Goal: Communication & Community: Answer question/provide support

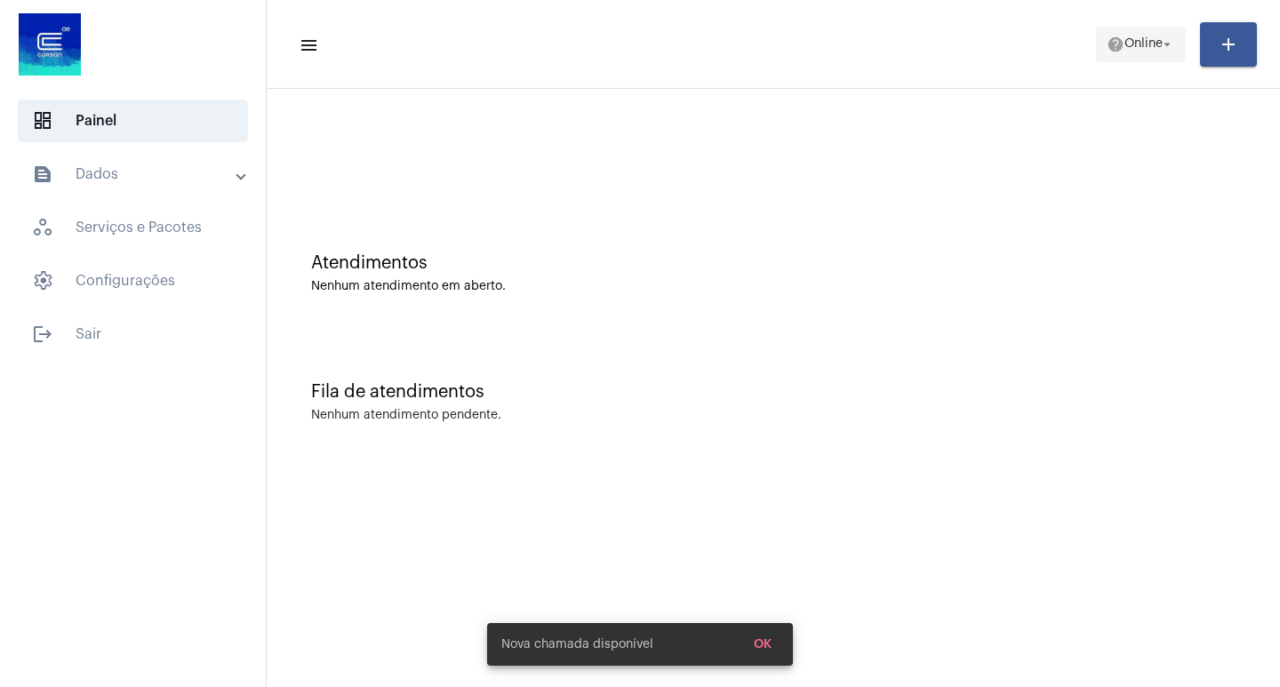
click at [1107, 43] on mat-icon "help" at bounding box center [1116, 45] width 18 height 18
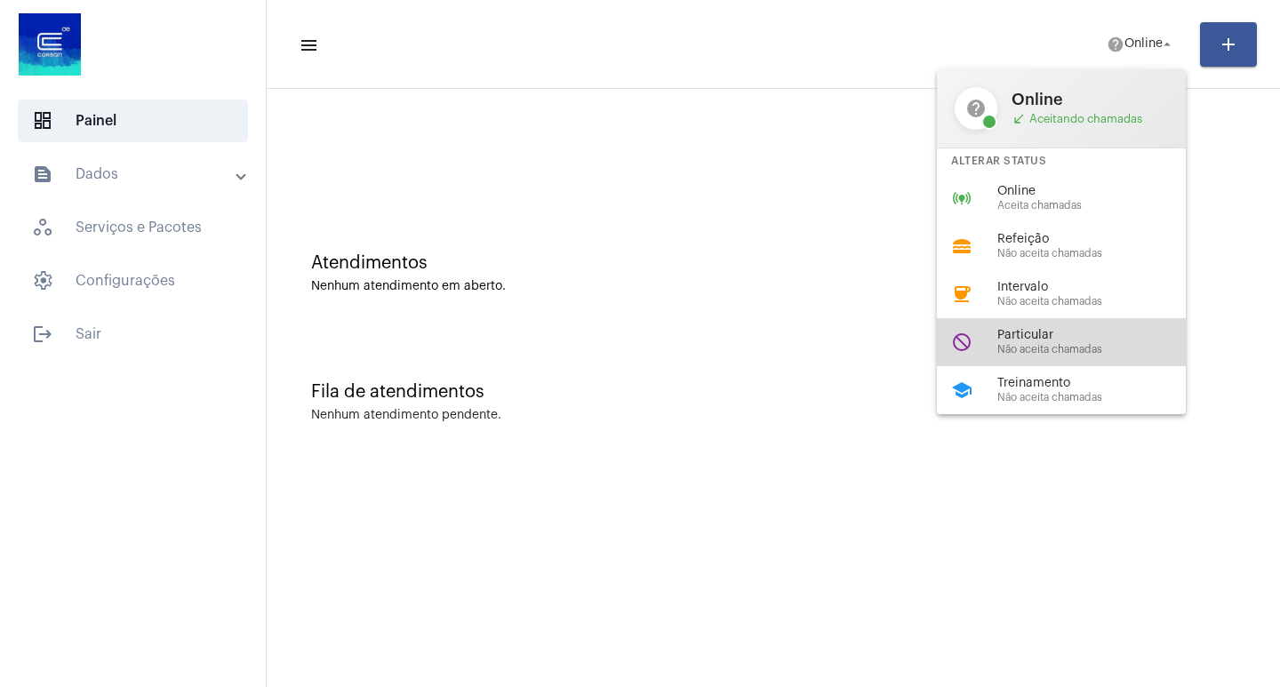
click at [1116, 329] on span "Particular" at bounding box center [1098, 335] width 203 height 13
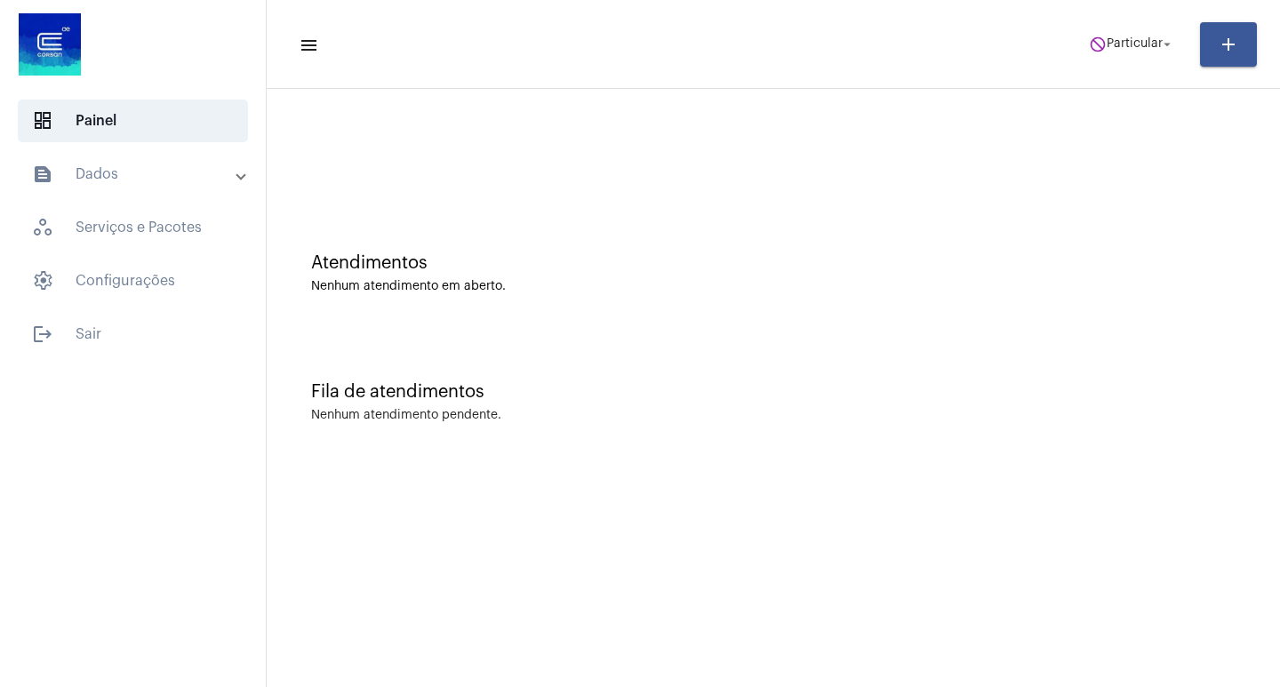
click at [1113, 69] on mat-toolbar-row "menu do_not_disturb Particular arrow_drop_down add" at bounding box center [773, 44] width 1013 height 57
click at [1103, 56] on span "do_not_disturb Particular arrow_drop_down" at bounding box center [1132, 44] width 86 height 32
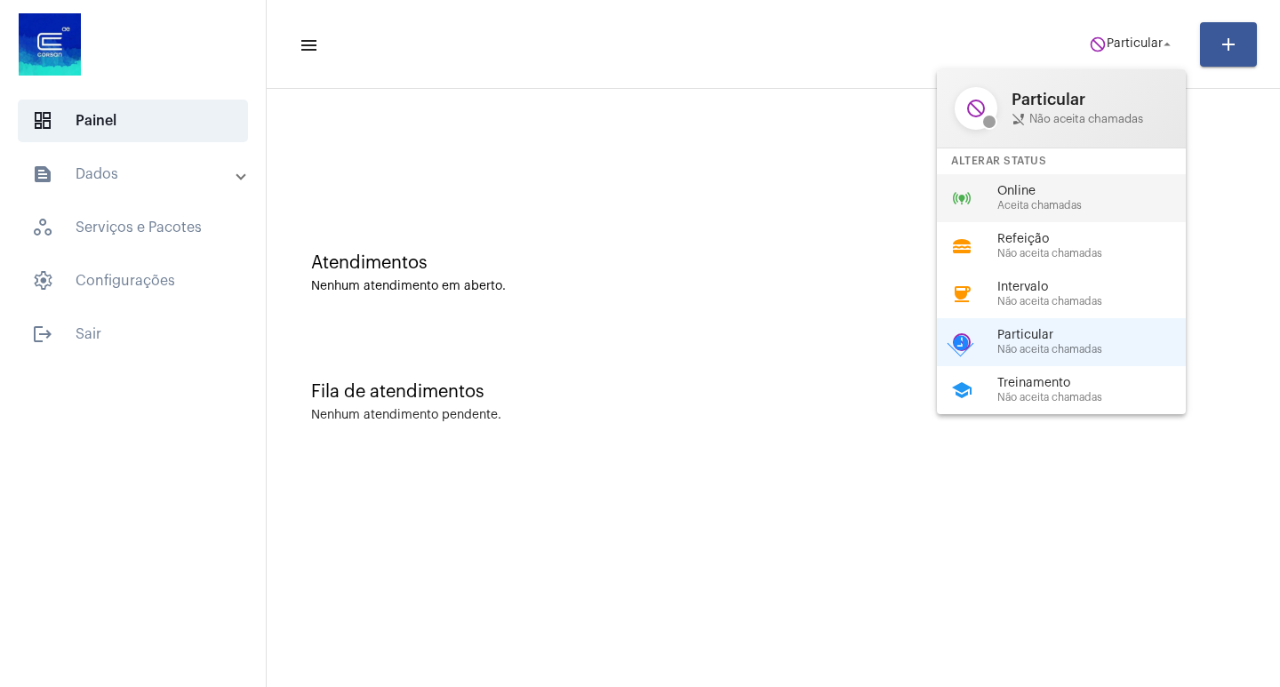
click at [1085, 202] on span "Aceita chamadas" at bounding box center [1098, 206] width 203 height 12
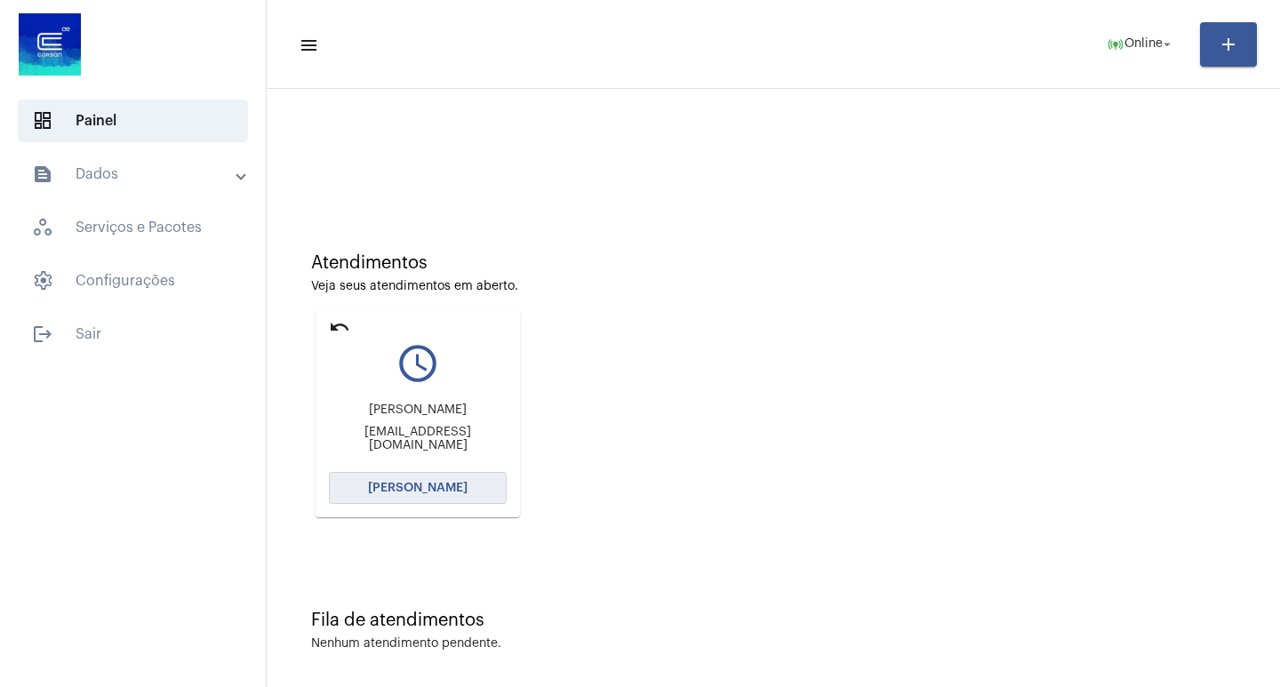
click at [430, 487] on span "Abrir Chamada" at bounding box center [418, 488] width 100 height 12
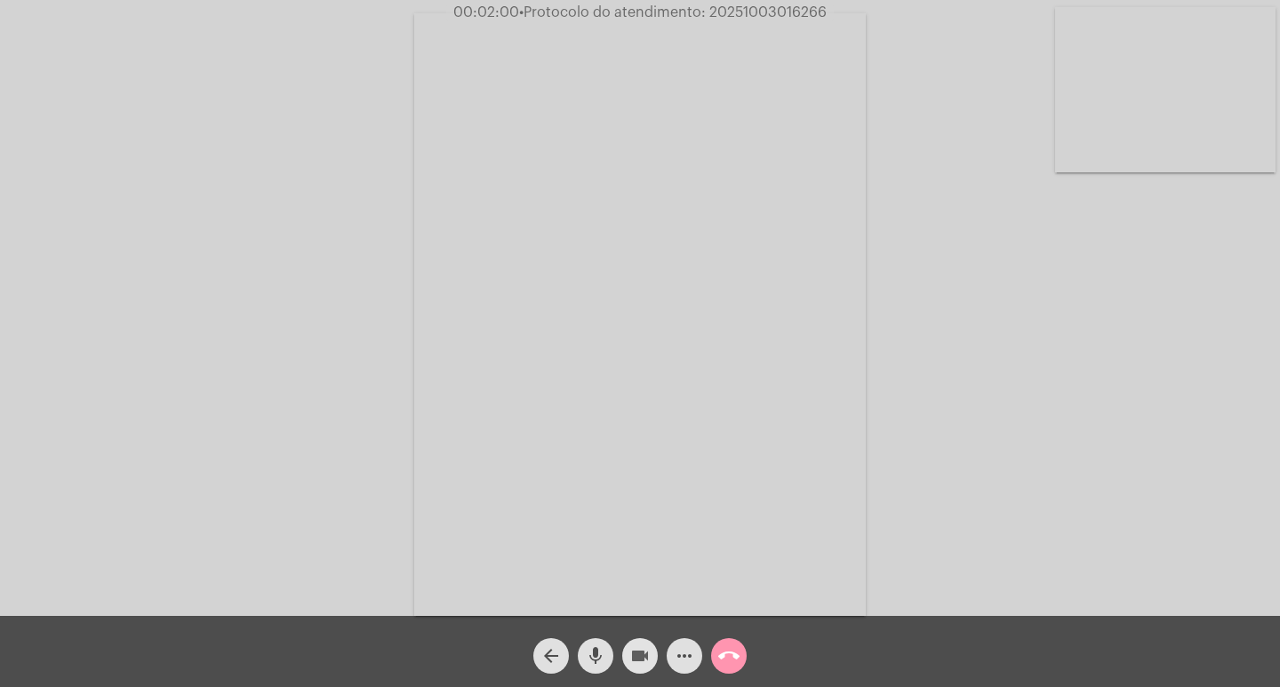
click at [644, 663] on mat-icon "videocam" at bounding box center [639, 655] width 21 height 21
click at [591, 654] on mat-icon "mic" at bounding box center [595, 655] width 21 height 21
drag, startPoint x: 620, startPoint y: 660, endPoint x: 630, endPoint y: 655, distance: 11.9
click at [623, 658] on div "videocam_off" at bounding box center [640, 651] width 44 height 44
click at [605, 660] on mat-icon "mic_off" at bounding box center [595, 655] width 21 height 21
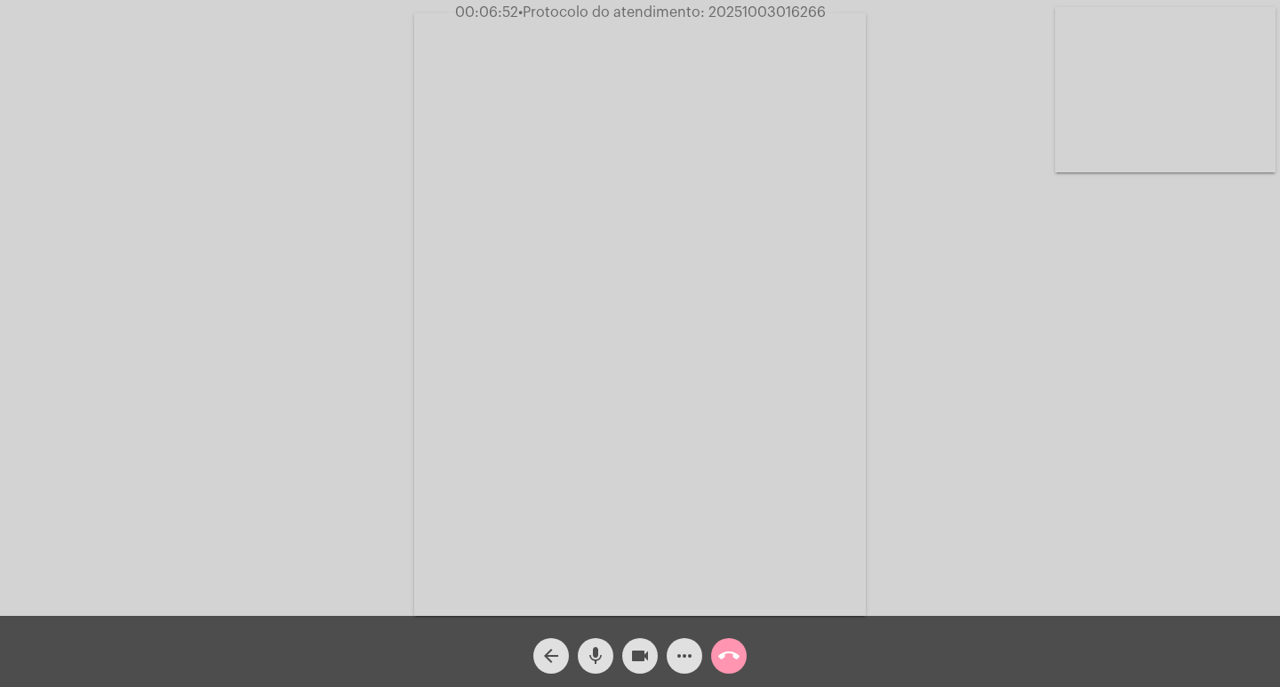
click at [692, 643] on span "more_horiz" at bounding box center [684, 656] width 21 height 36
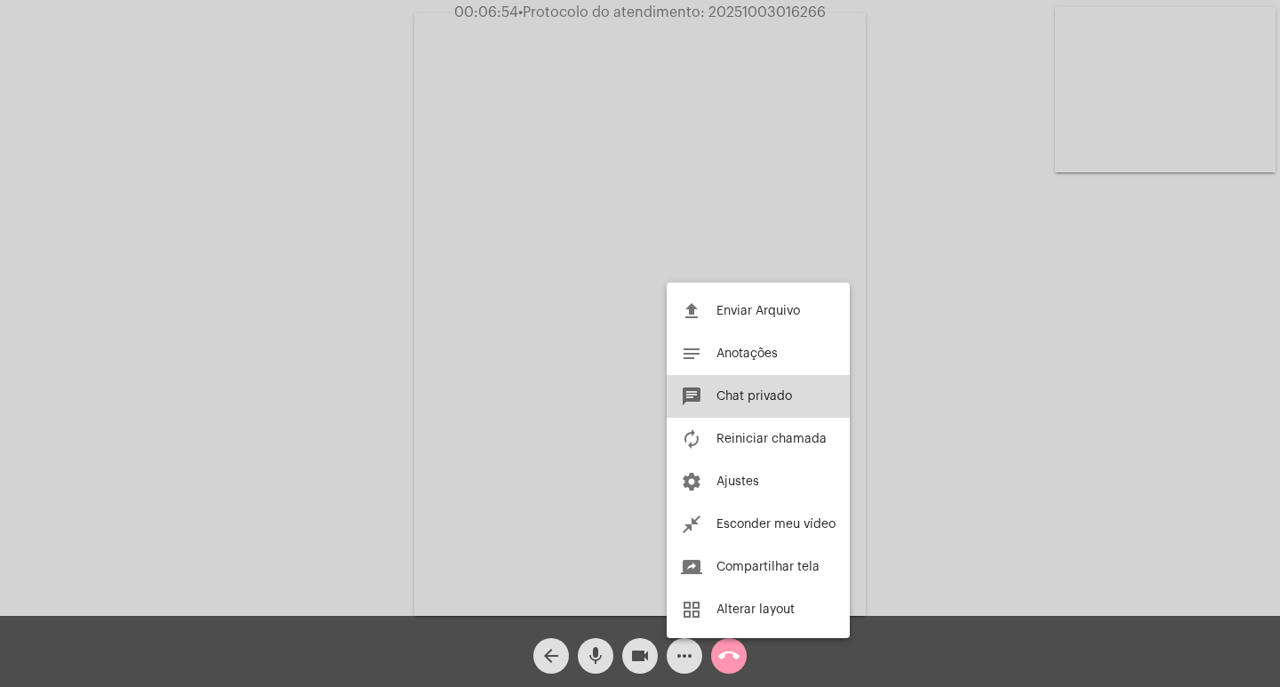
click at [761, 388] on button "chat Chat privado" at bounding box center [758, 396] width 183 height 43
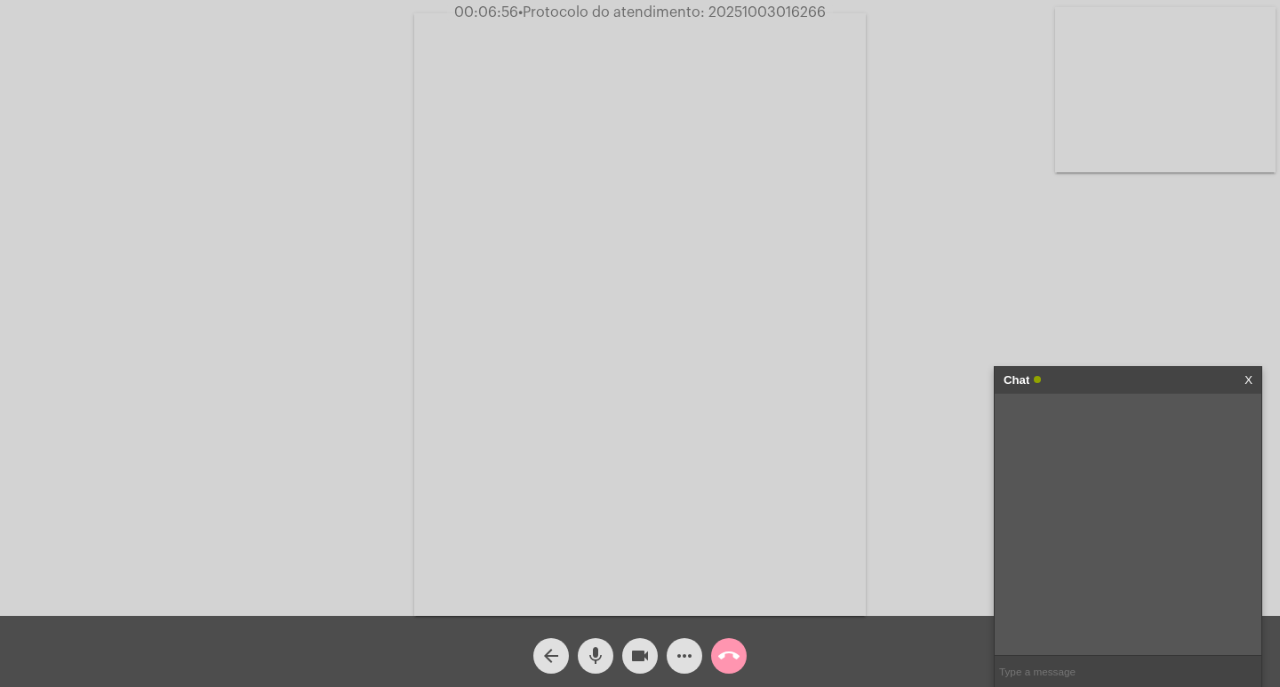
click at [1011, 661] on input "text" at bounding box center [1128, 671] width 267 height 31
paste input "A06F493284"
type input "A06F493284"
click at [1131, 662] on input "text" at bounding box center [1128, 671] width 267 height 31
paste input "Y20AA0308316"
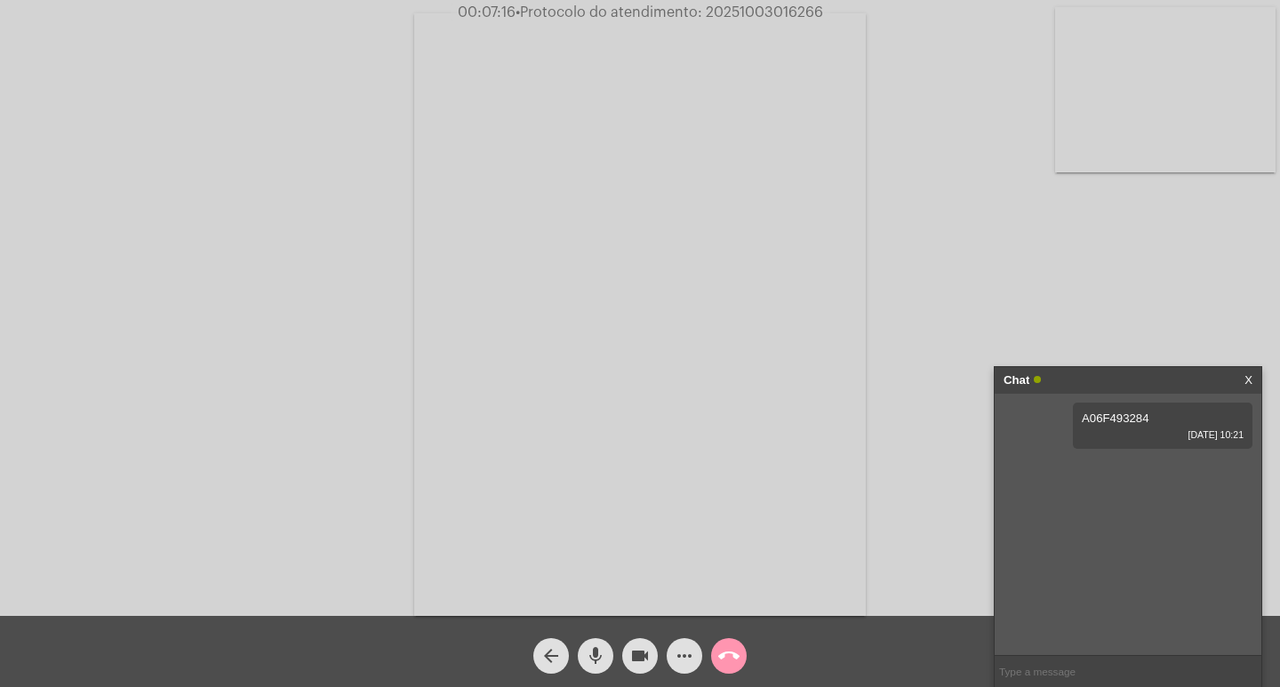
type input "Y20AA0308316"
click at [1099, 374] on div "Chat" at bounding box center [1110, 380] width 212 height 27
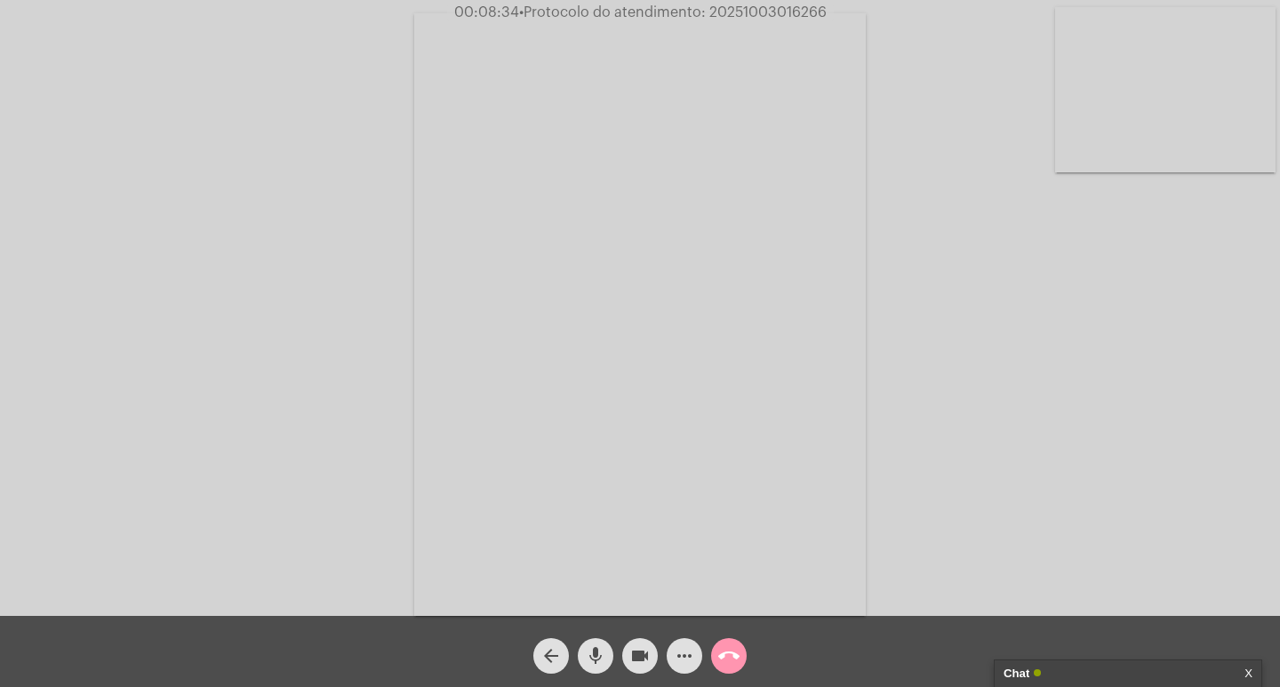
click at [684, 652] on mat-icon "more_horiz" at bounding box center [684, 655] width 21 height 21
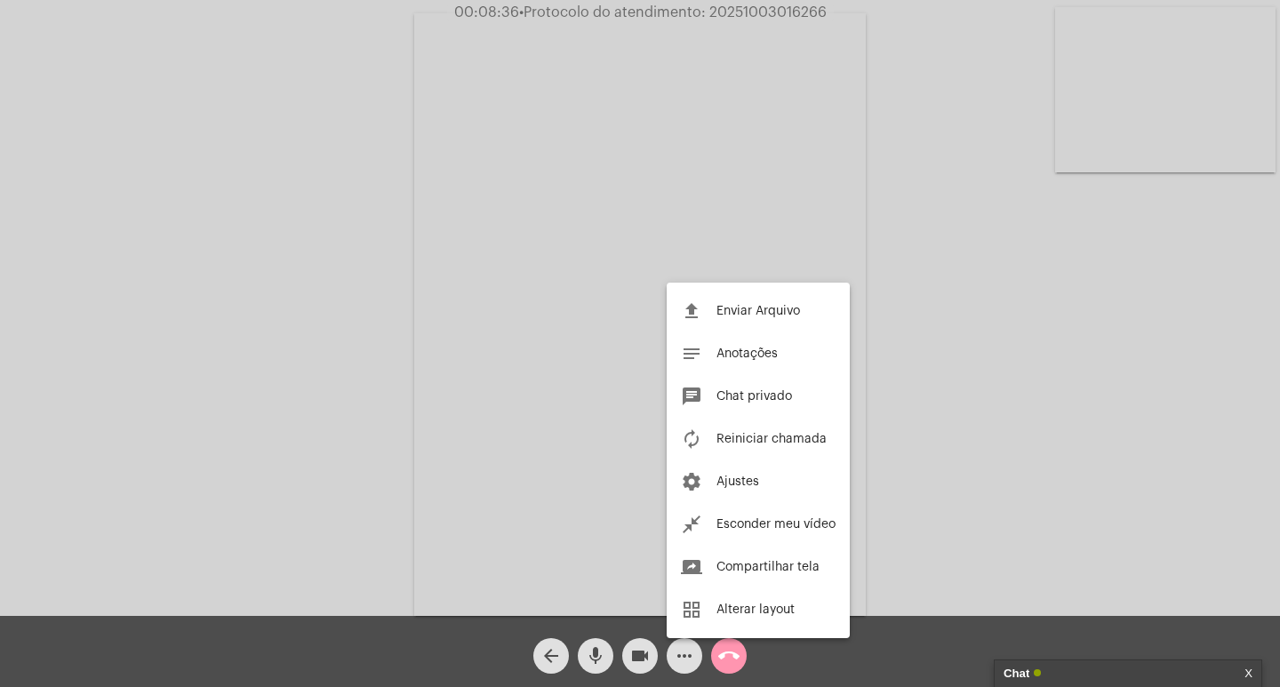
click at [930, 322] on div at bounding box center [640, 343] width 1280 height 687
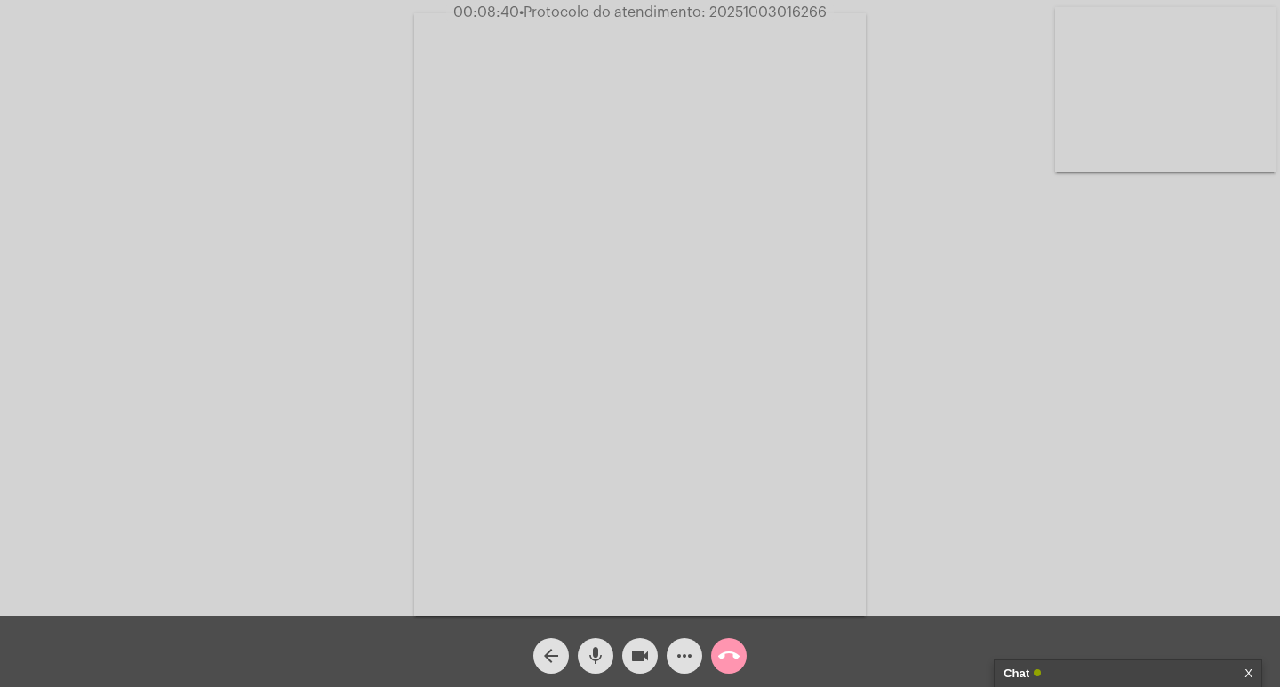
click at [1096, 667] on div "Chat" at bounding box center [1110, 673] width 212 height 27
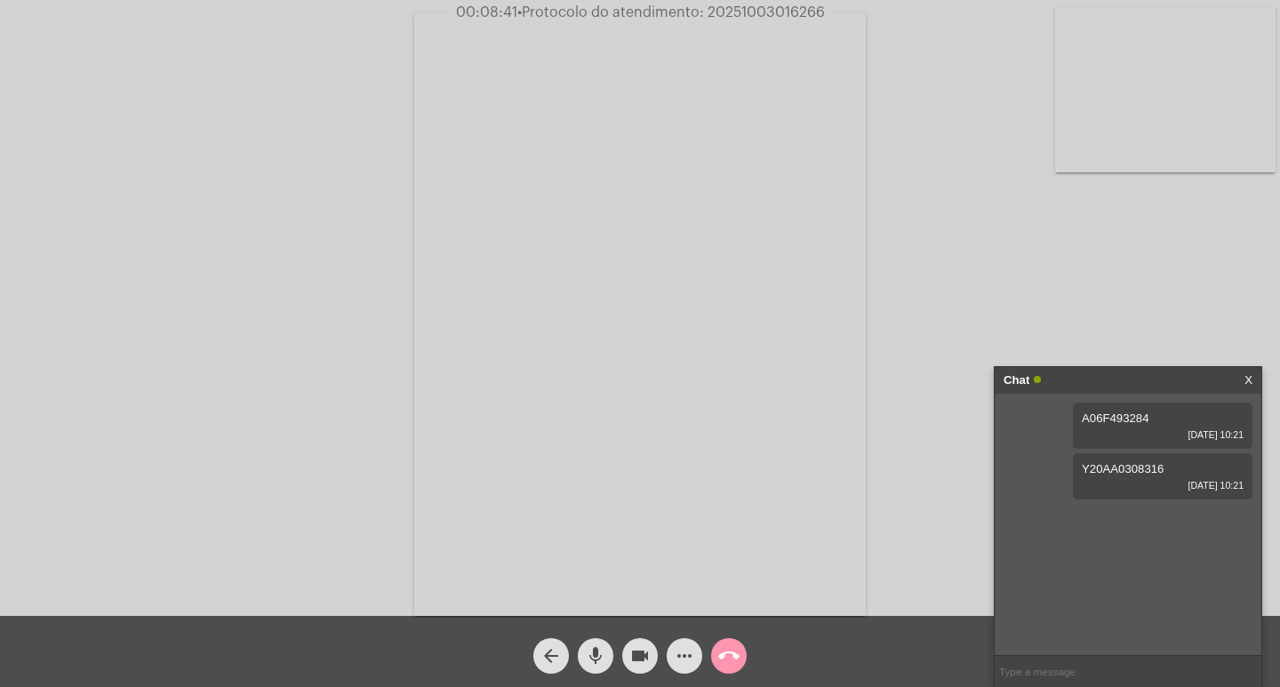
click at [769, 9] on span "• Protocolo do atendimento: 20251003016266" at bounding box center [671, 12] width 308 height 14
copy span "20251003016266"
click at [1035, 677] on input "text" at bounding box center [1128, 671] width 267 height 31
paste input "20251003016266"
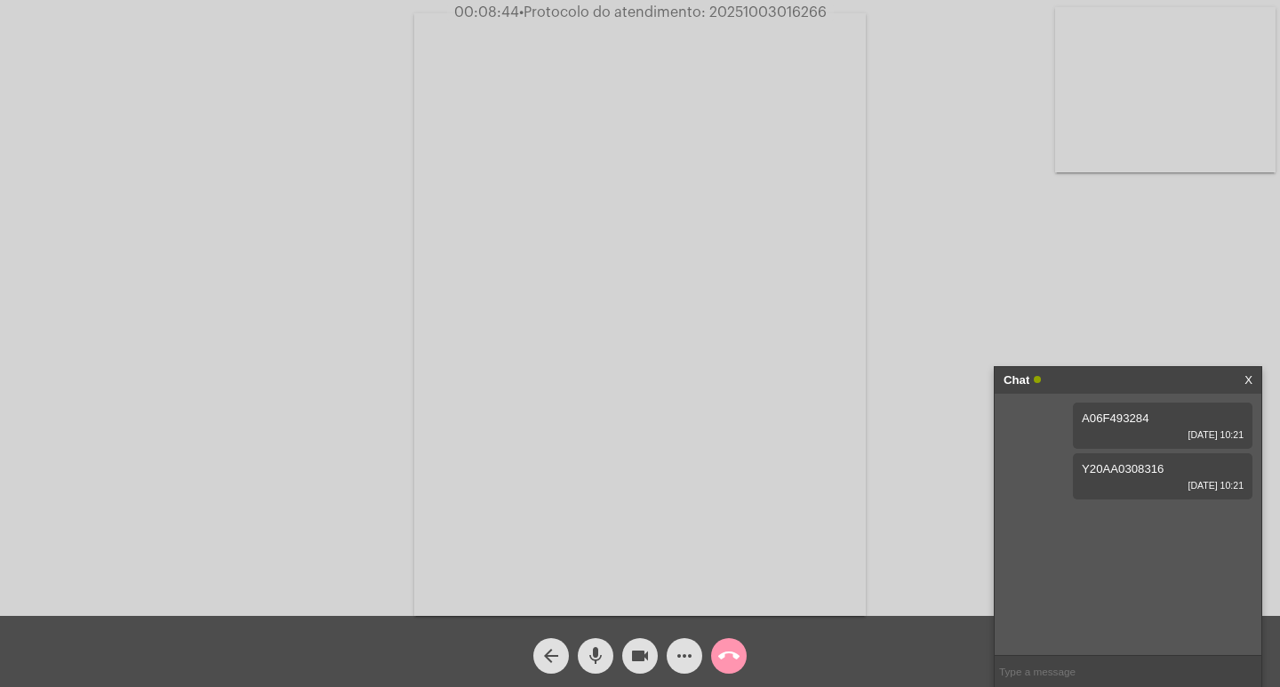
type input "20251003016266"
click at [1094, 383] on div "Chat" at bounding box center [1110, 380] width 212 height 27
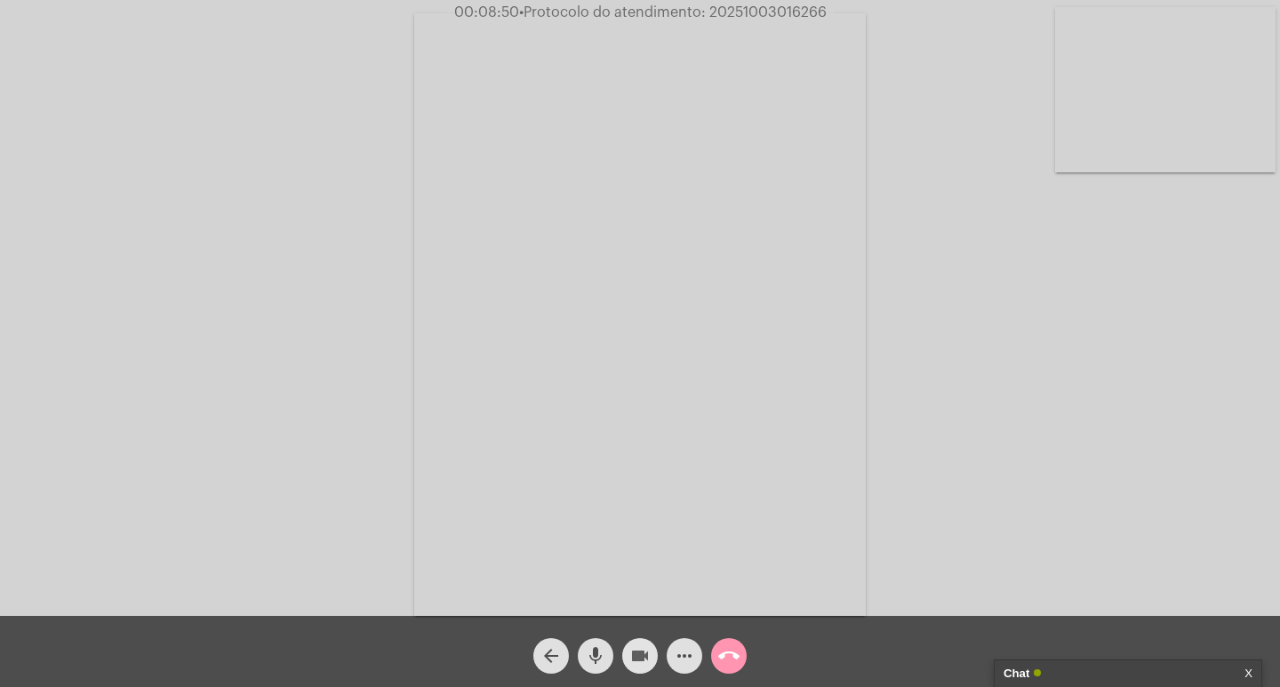
drag, startPoint x: 638, startPoint y: 652, endPoint x: 603, endPoint y: 654, distance: 35.6
click at [637, 652] on mat-icon "videocam" at bounding box center [639, 655] width 21 height 21
click at [595, 653] on mat-icon "mic" at bounding box center [595, 655] width 21 height 21
click at [720, 648] on mat-icon "call_end" at bounding box center [728, 655] width 21 height 21
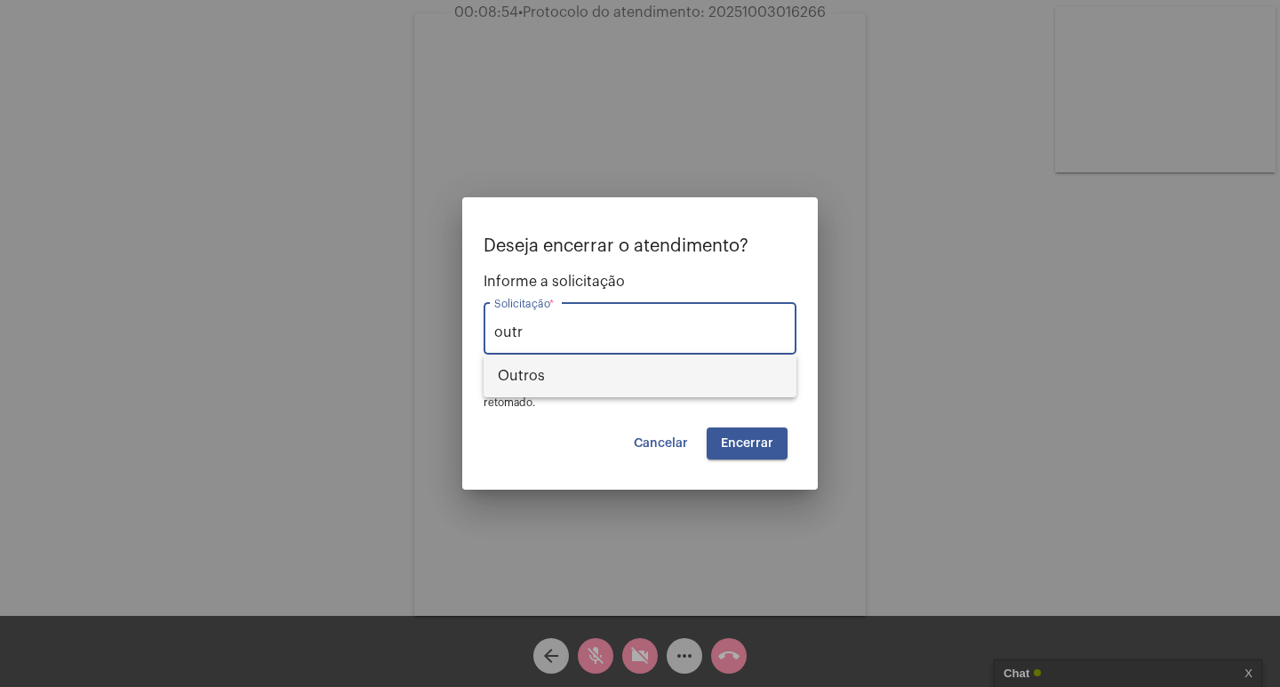
click at [736, 364] on span "Outros" at bounding box center [640, 376] width 284 height 43
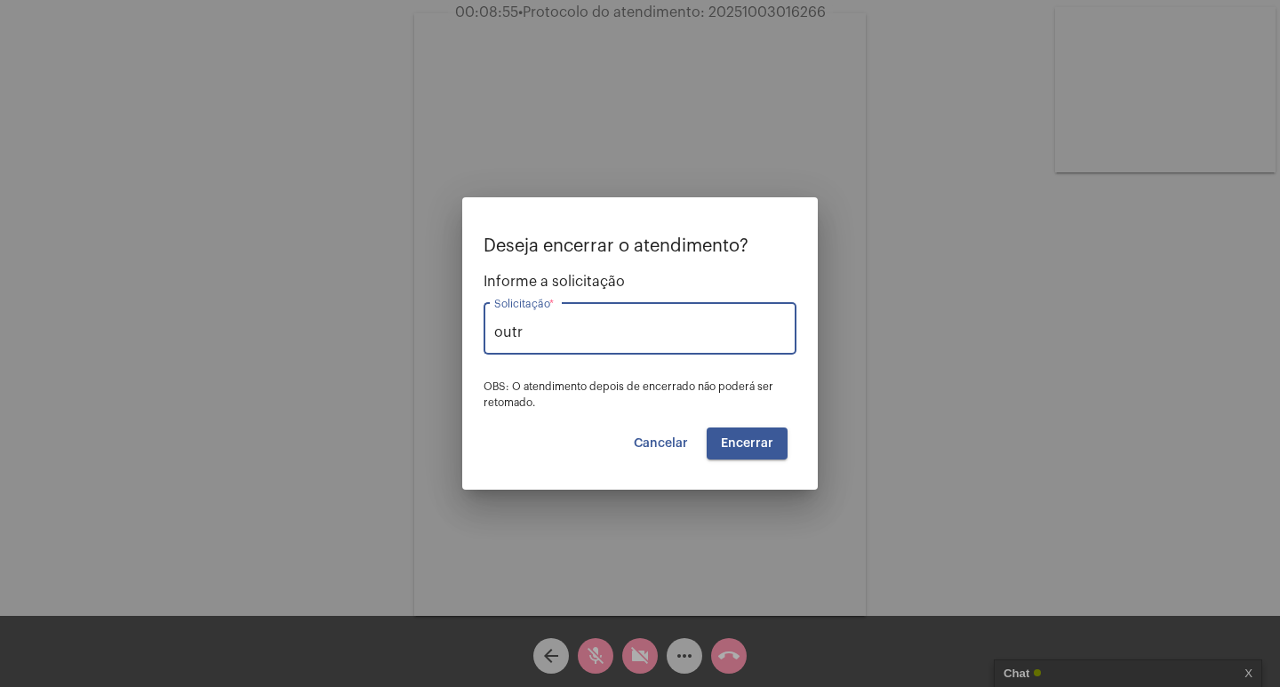
type input "Outros"
click at [749, 449] on span "Encerrar" at bounding box center [747, 443] width 52 height 12
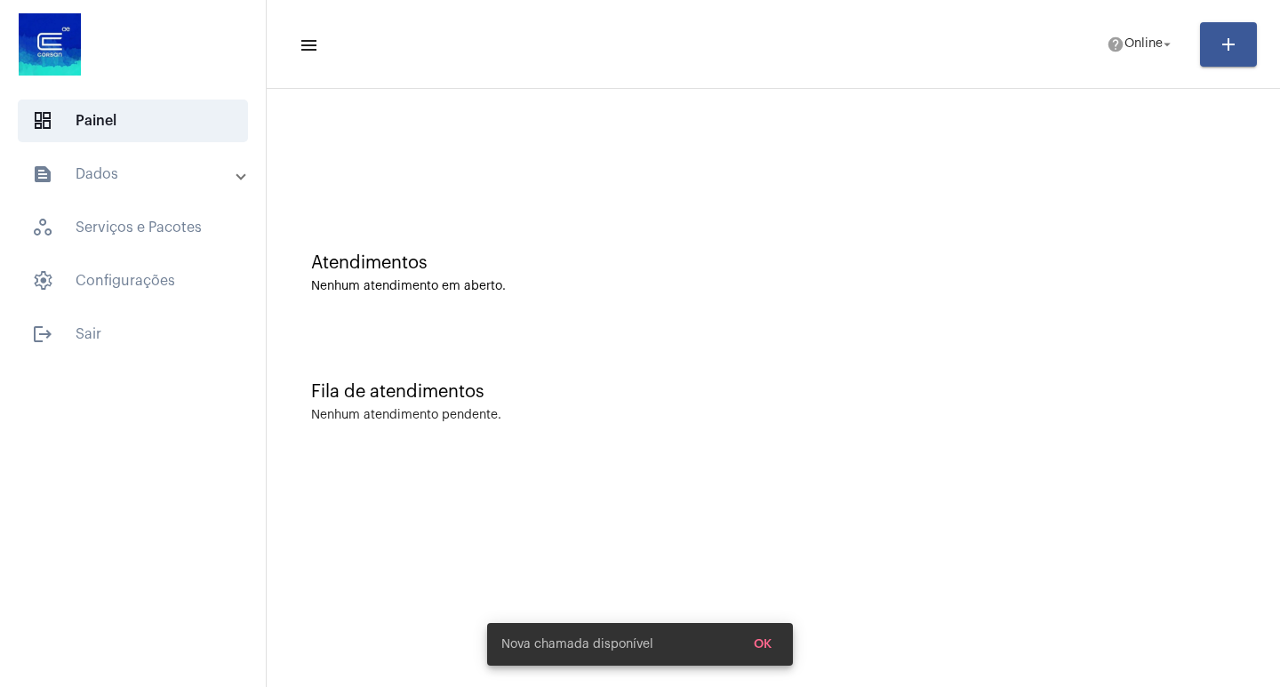
click at [1154, 22] on mat-toolbar-row "menu help Online arrow_drop_down add" at bounding box center [773, 44] width 1013 height 57
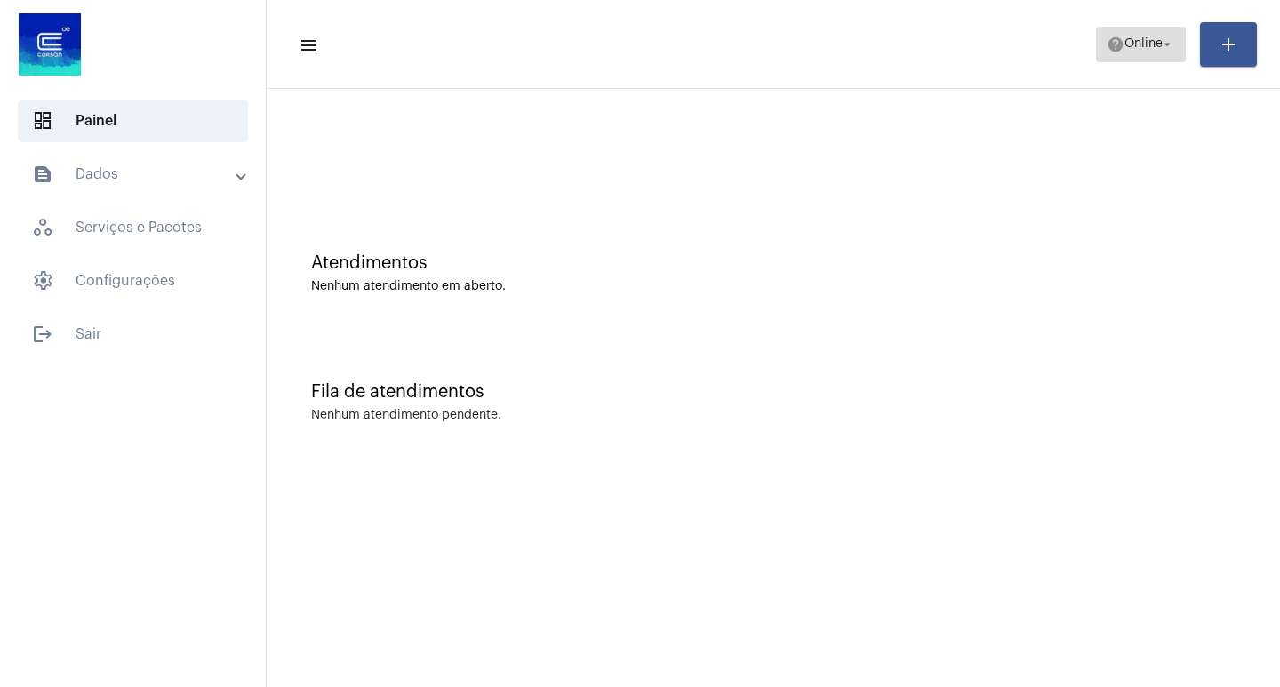
click at [1117, 51] on mat-icon "help" at bounding box center [1116, 45] width 18 height 18
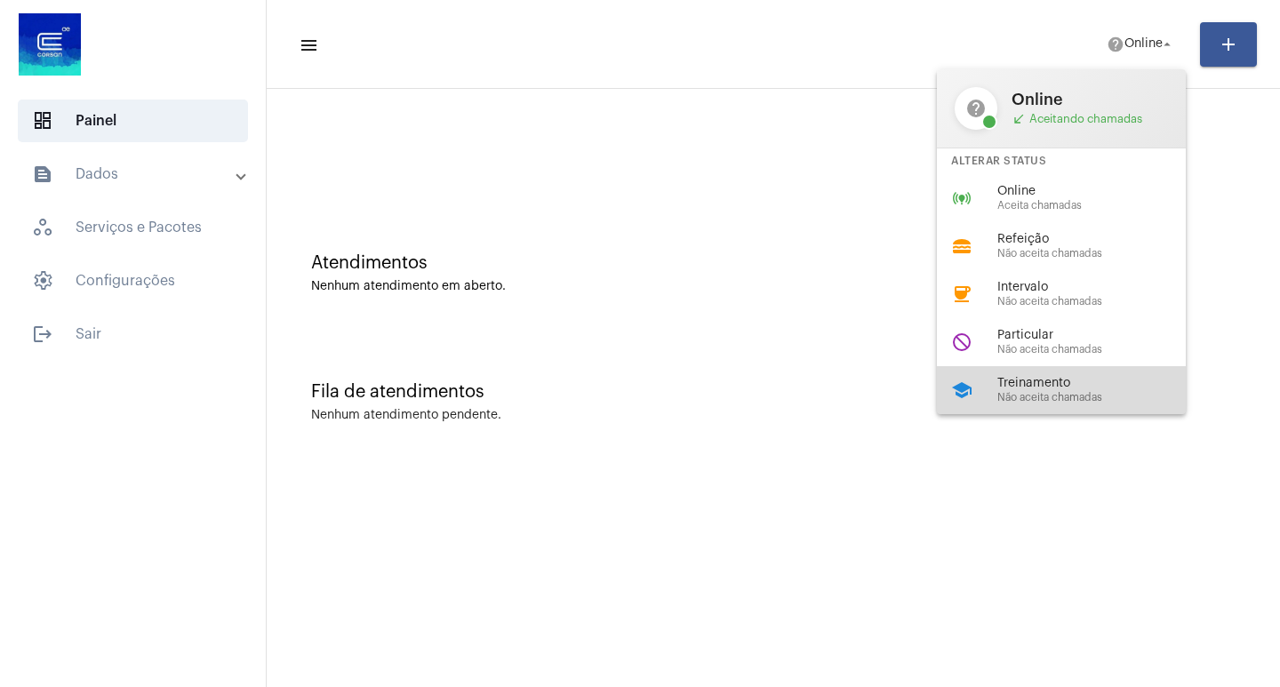
click at [1091, 373] on div "school Treinamento Não aceita chamadas" at bounding box center [1075, 390] width 277 height 48
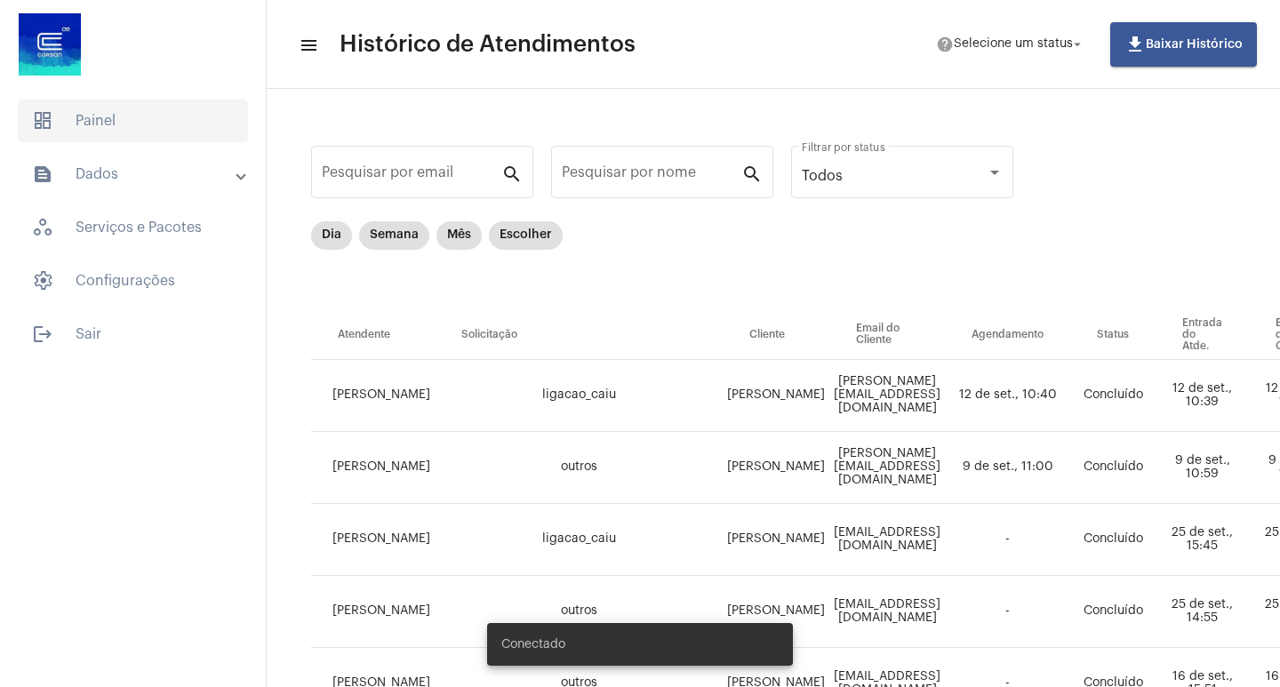
click at [217, 120] on span "dashboard Painel" at bounding box center [133, 121] width 230 height 43
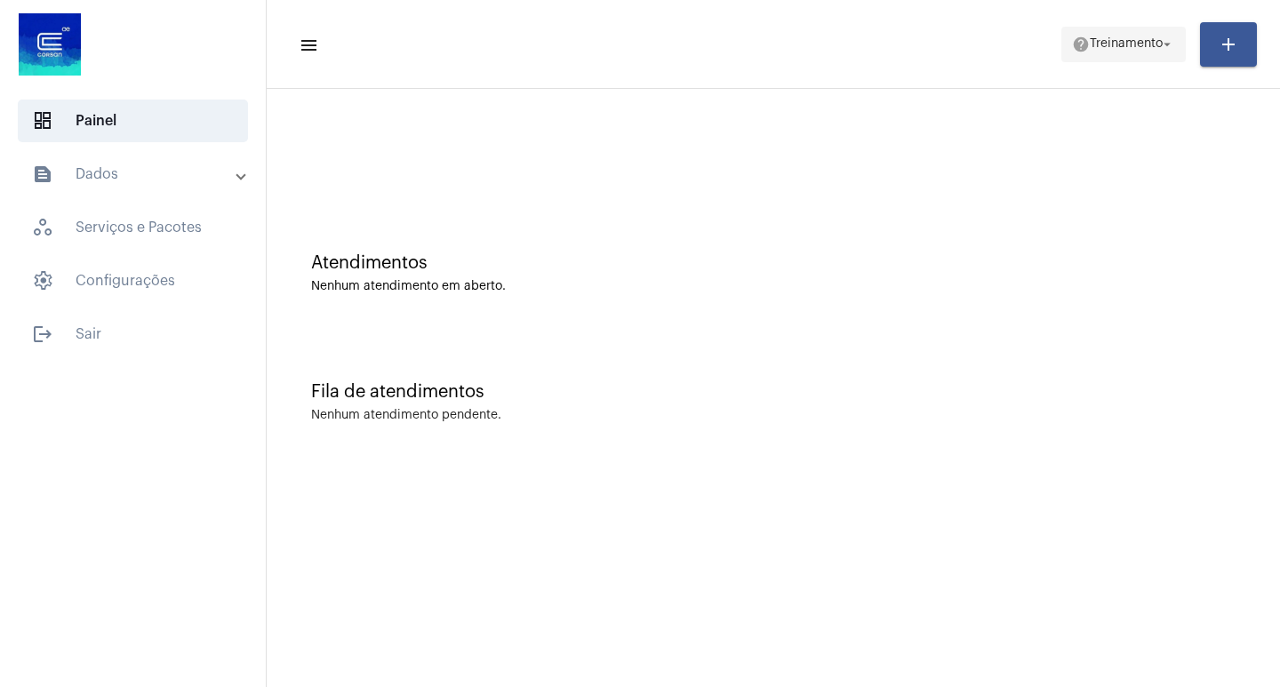
click at [1095, 28] on span "help Treinamento arrow_drop_down" at bounding box center [1123, 44] width 103 height 32
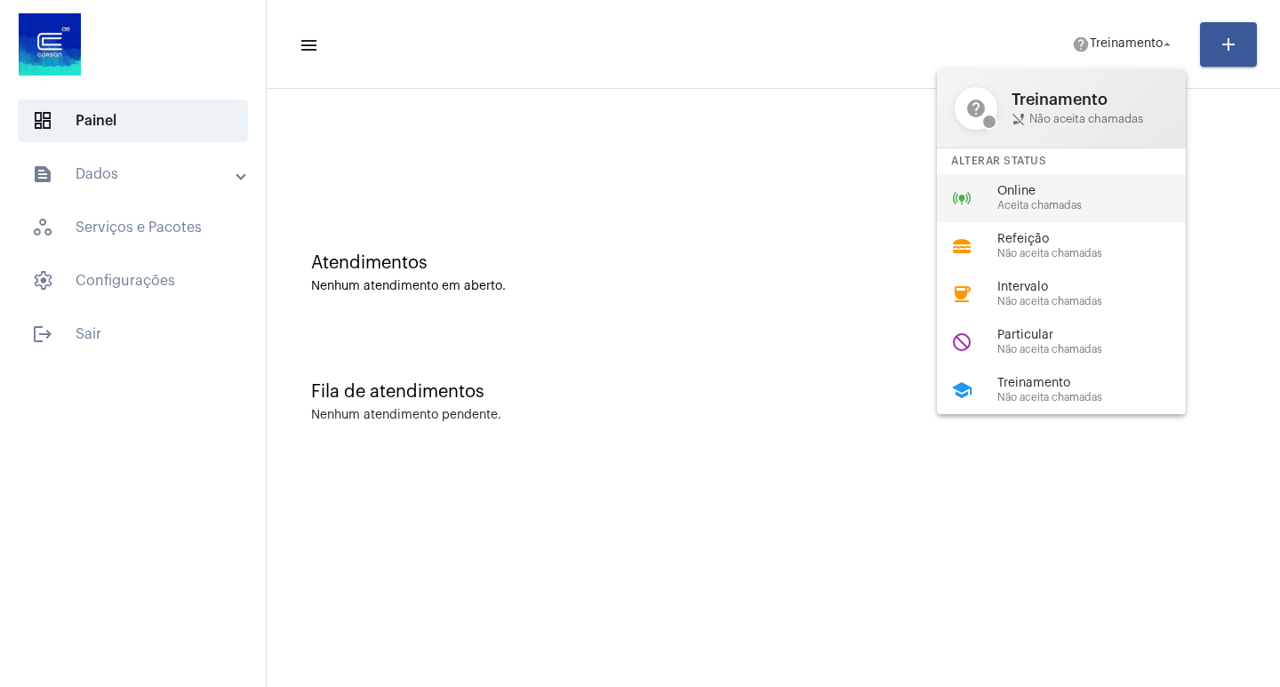
click at [1082, 189] on span "Online" at bounding box center [1098, 191] width 203 height 13
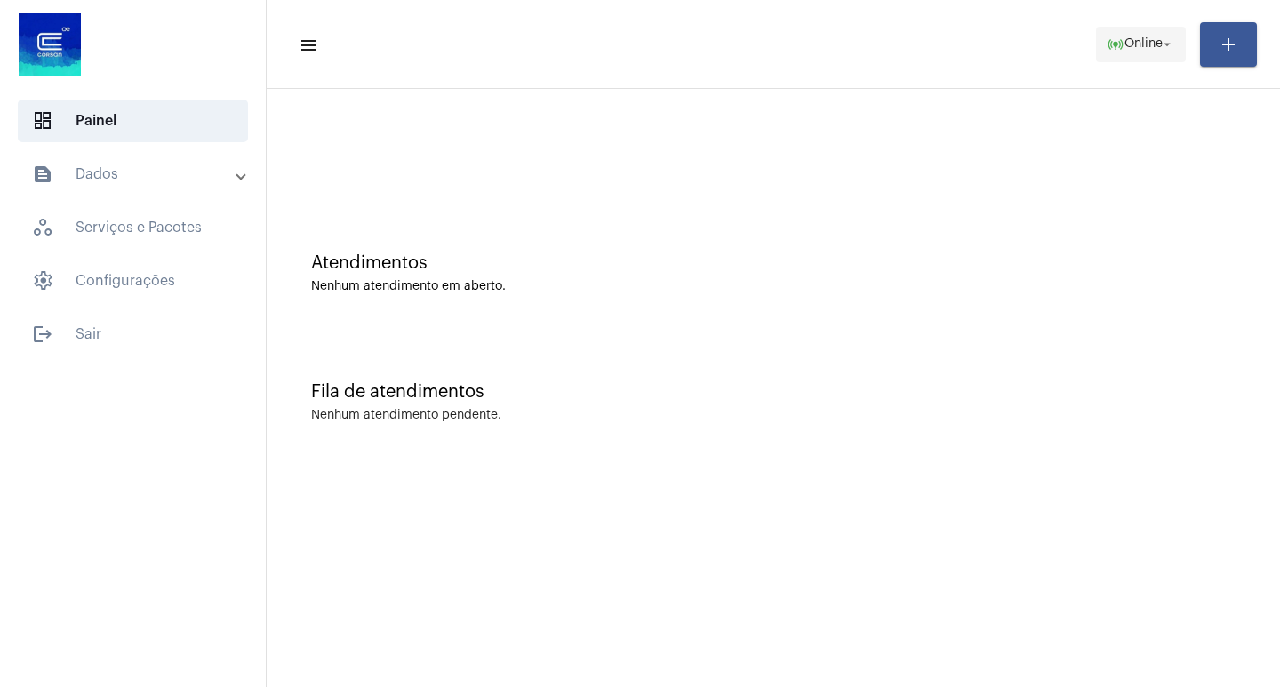
click at [1125, 45] on span "Online" at bounding box center [1144, 44] width 38 height 12
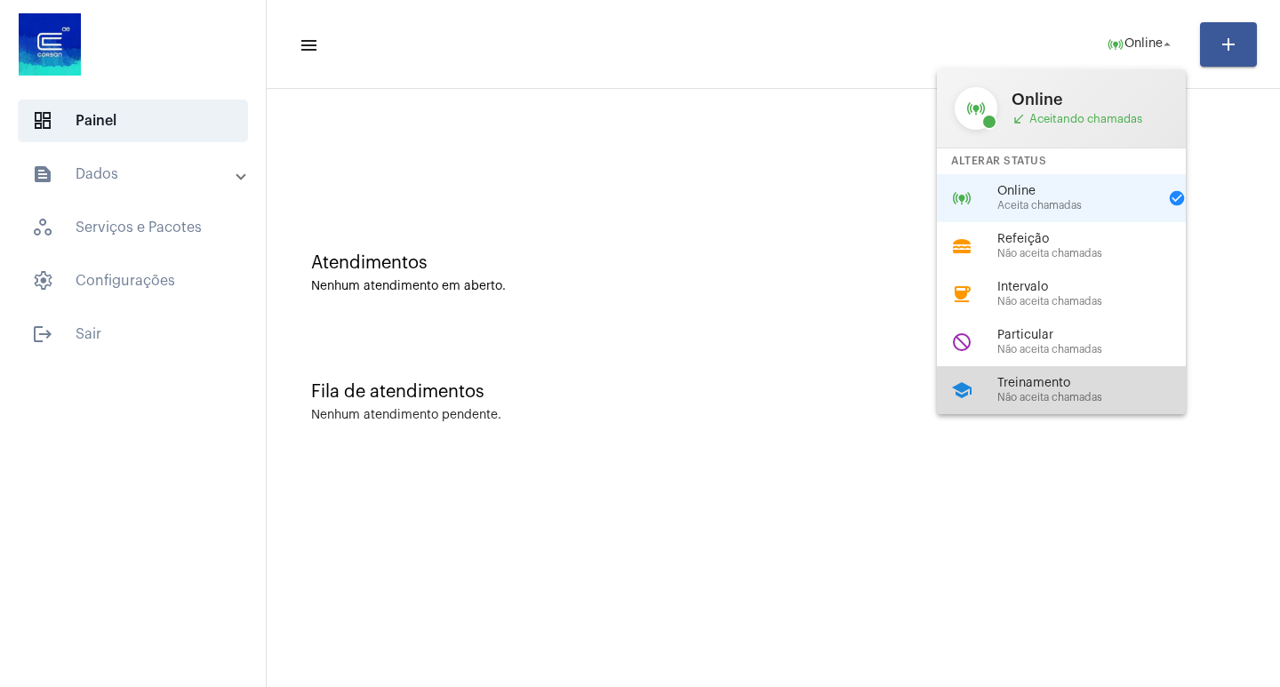
click at [1069, 382] on span "Treinamento" at bounding box center [1098, 383] width 203 height 13
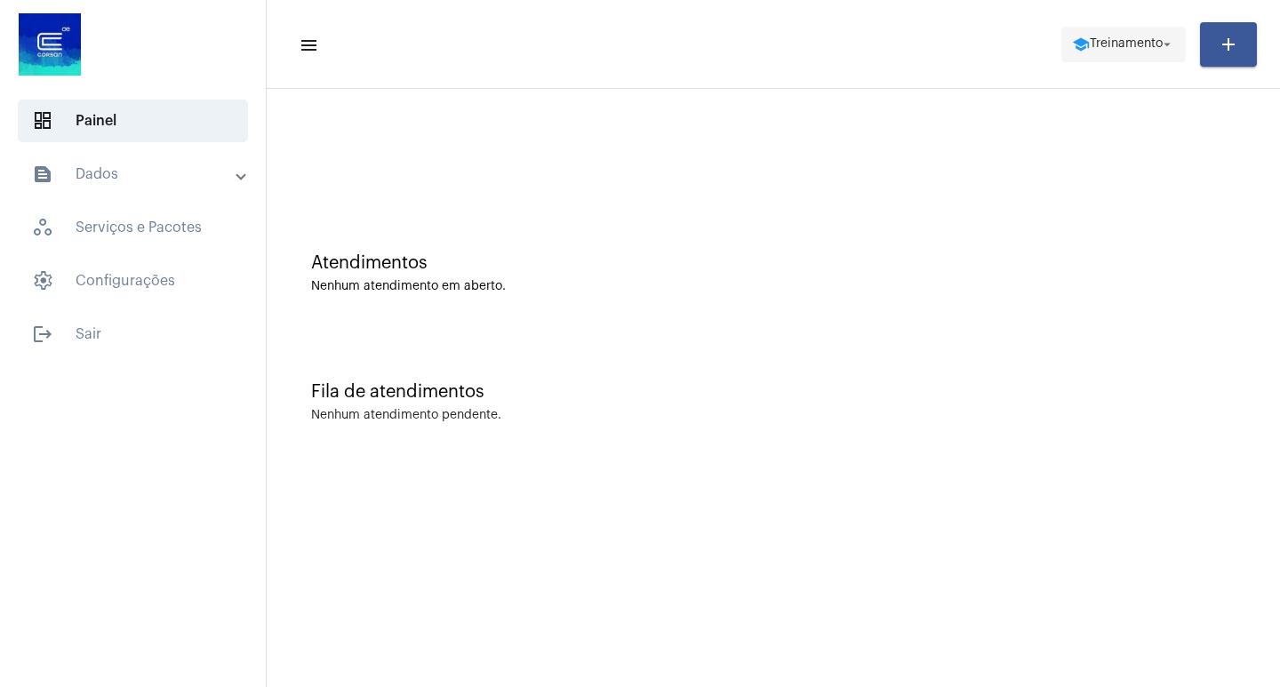
click at [1085, 57] on span "school Treinamento arrow_drop_down" at bounding box center [1123, 44] width 103 height 32
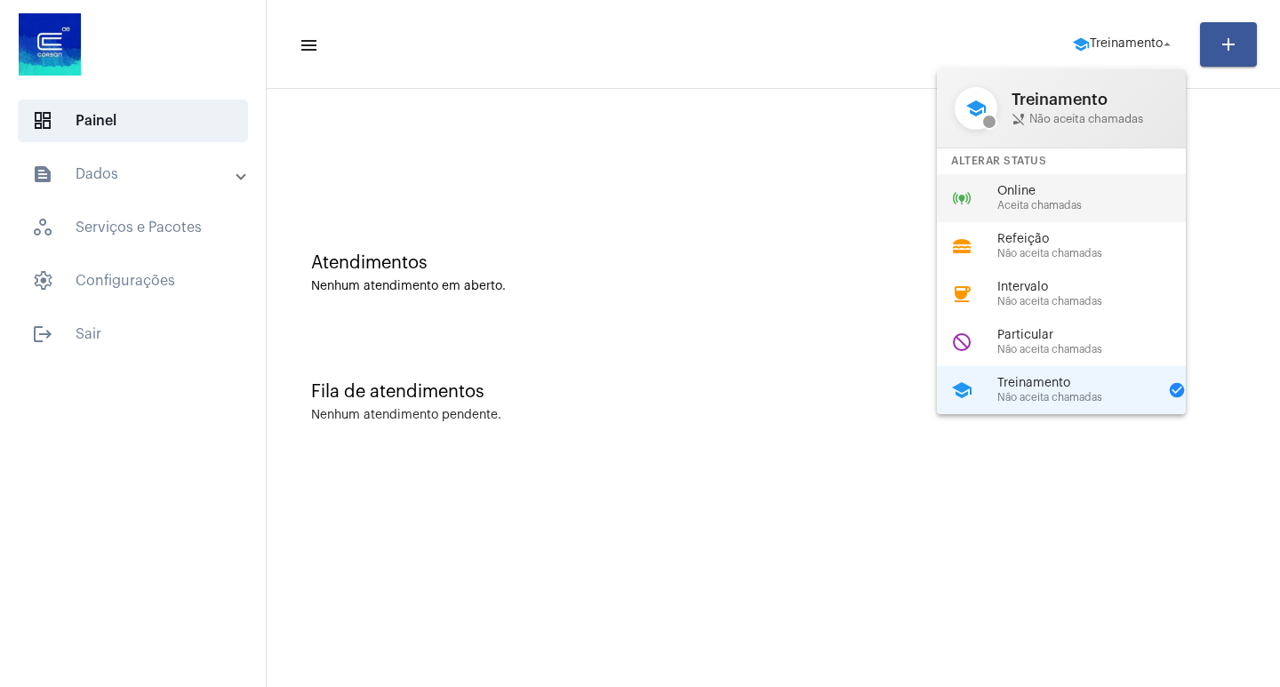
click at [1012, 188] on span "Online" at bounding box center [1098, 191] width 203 height 13
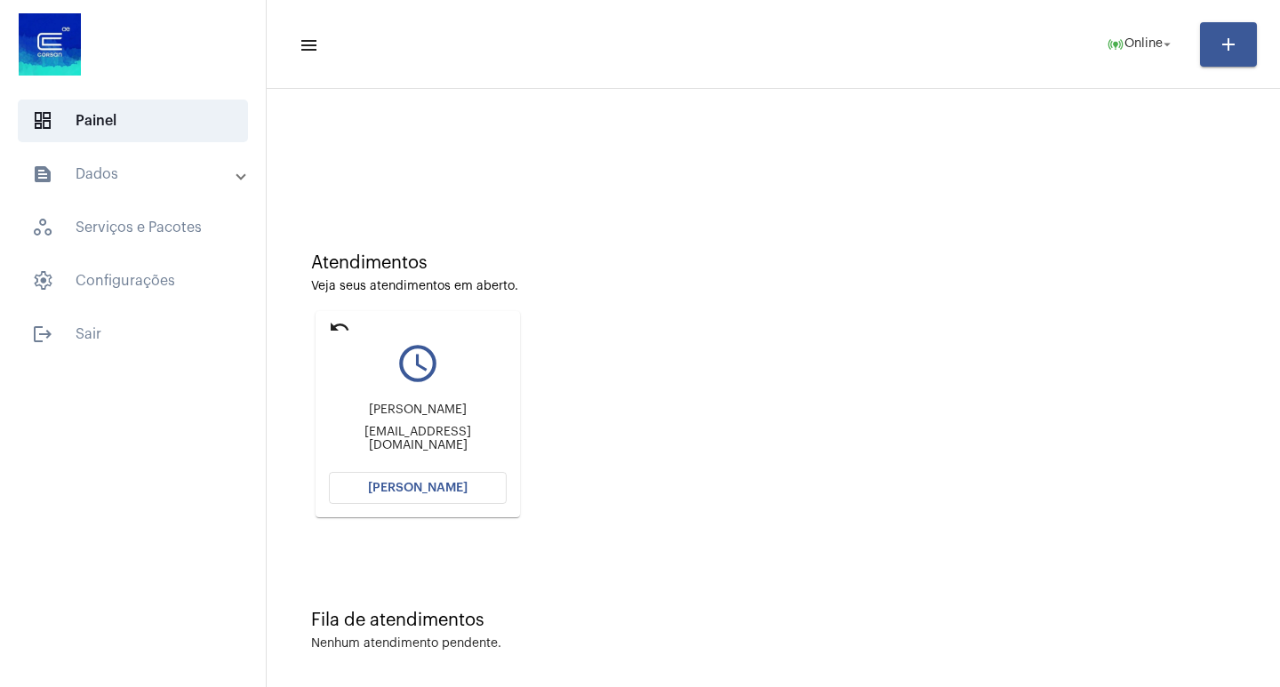
click at [338, 322] on mat-icon "undo" at bounding box center [339, 326] width 21 height 21
click at [389, 524] on div "Atendimentos Veja seus atendimentos em aberto. undo query_builder Karen kspoliv…" at bounding box center [774, 378] width 996 height 357
click at [395, 474] on button "[PERSON_NAME]" at bounding box center [418, 488] width 178 height 32
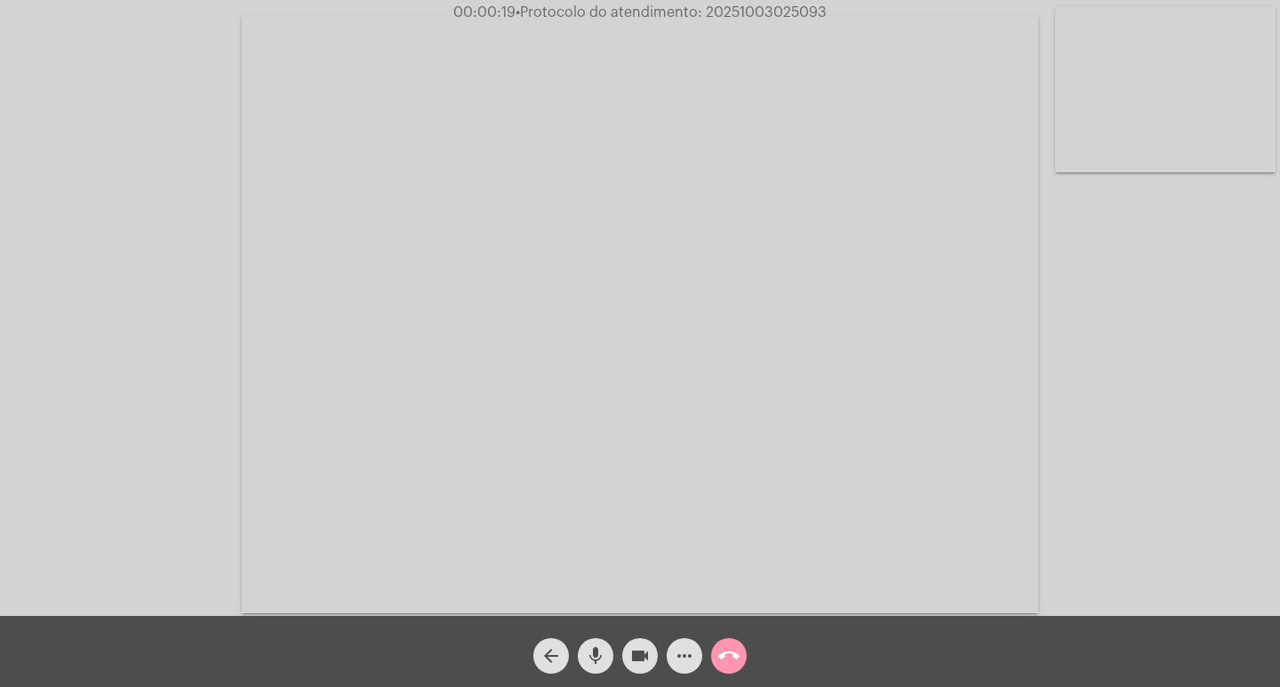
click at [676, 656] on mat-icon "more_horiz" at bounding box center [684, 655] width 21 height 21
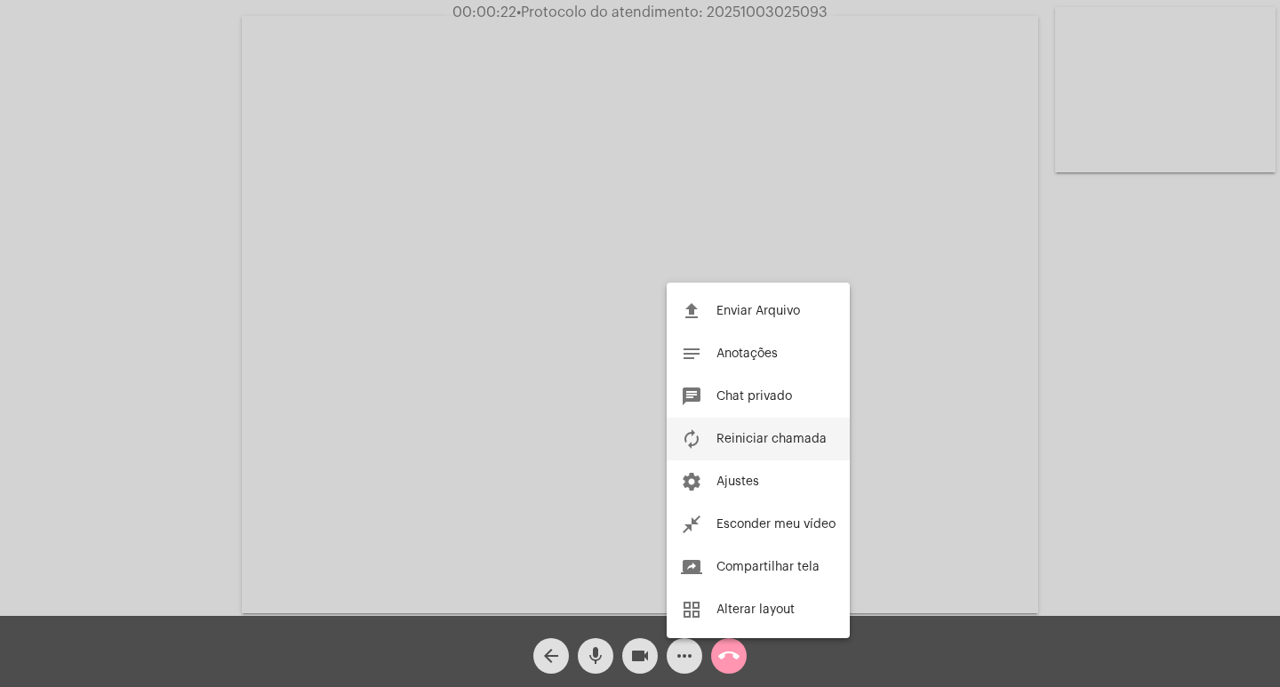
click at [716, 423] on button "autorenew Reiniciar chamada" at bounding box center [758, 439] width 183 height 43
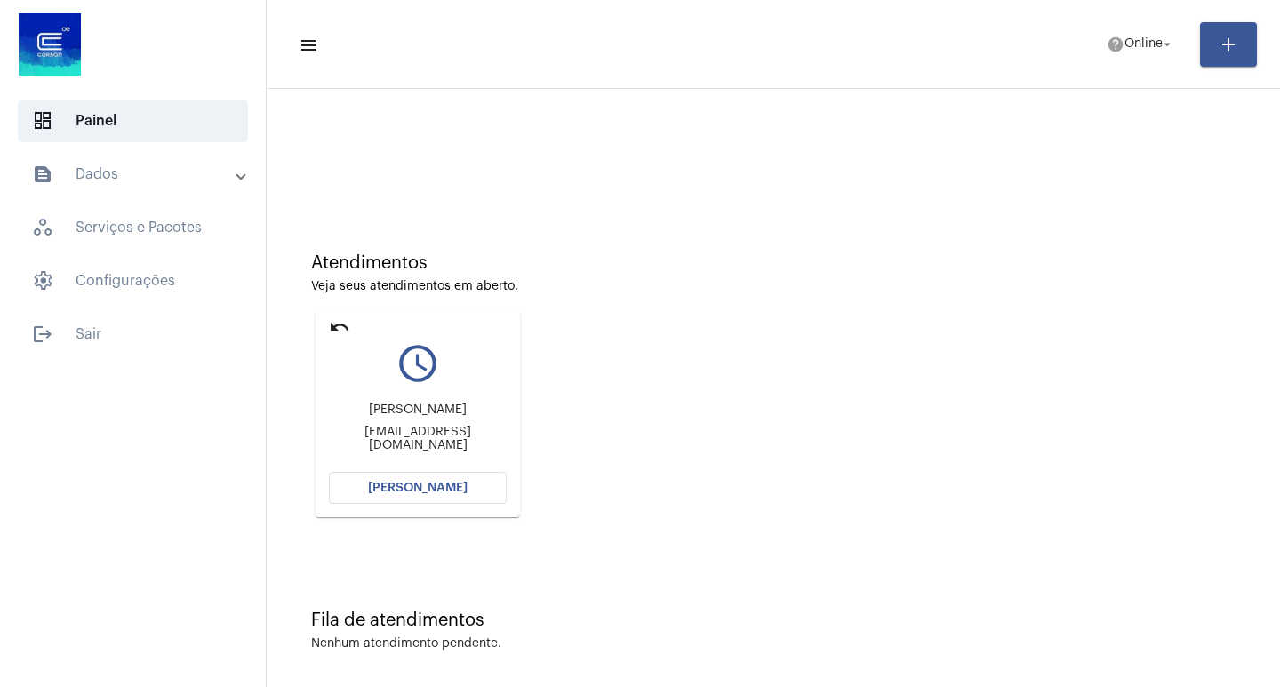
click at [439, 502] on button "[PERSON_NAME]" at bounding box center [418, 488] width 178 height 32
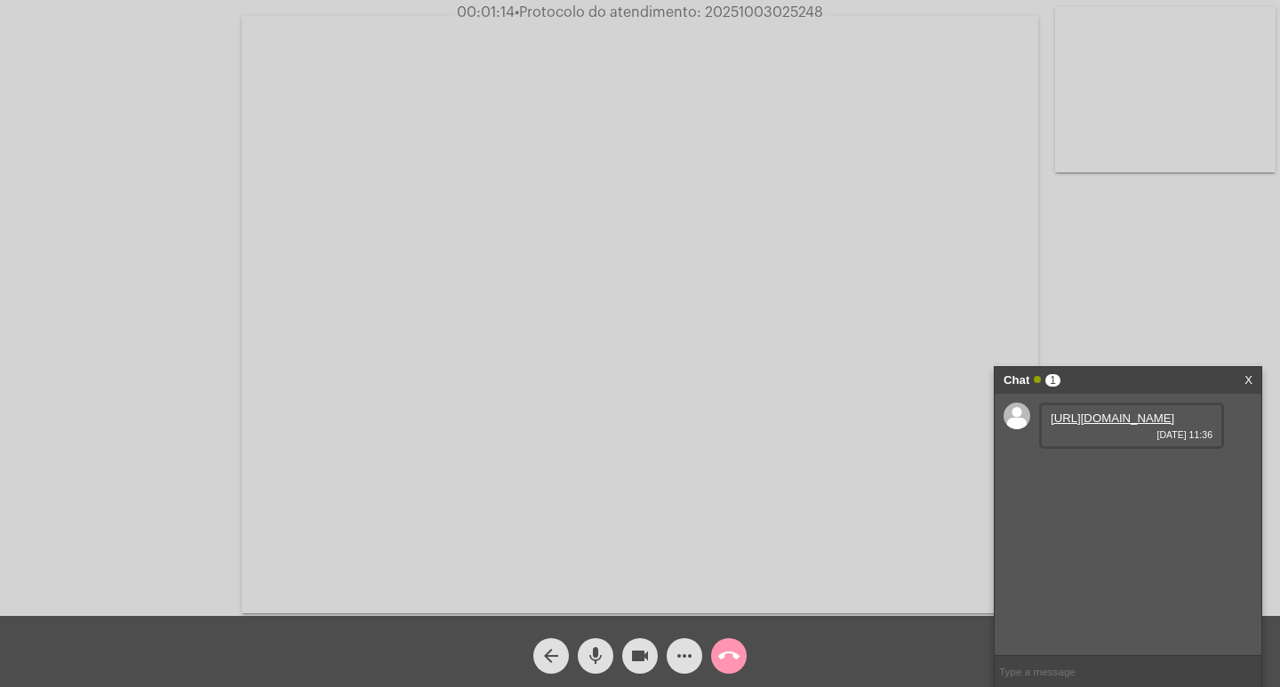
click at [1149, 425] on link "https://neft-transfer-bucket.s3.amazonaws.com/temp-7c84b77f-c068-11da-ec6c-edbb…" at bounding box center [1113, 418] width 124 height 13
click at [1089, 566] on span "29/09/2025 CONTA DE AGUA CORSAN-00024214582 135,72 RS CORSAN/AGUA-RS 24214582" at bounding box center [1125, 539] width 149 height 53
click at [1103, 590] on div "29/09/2025 CONTA DE AGUA CORSAN-00024214582 135,72 RS CORSAN/AGUA-RS 24214582 0…" at bounding box center [1131, 547] width 185 height 86
drag, startPoint x: 1069, startPoint y: 628, endPoint x: 1122, endPoint y: 634, distance: 52.8
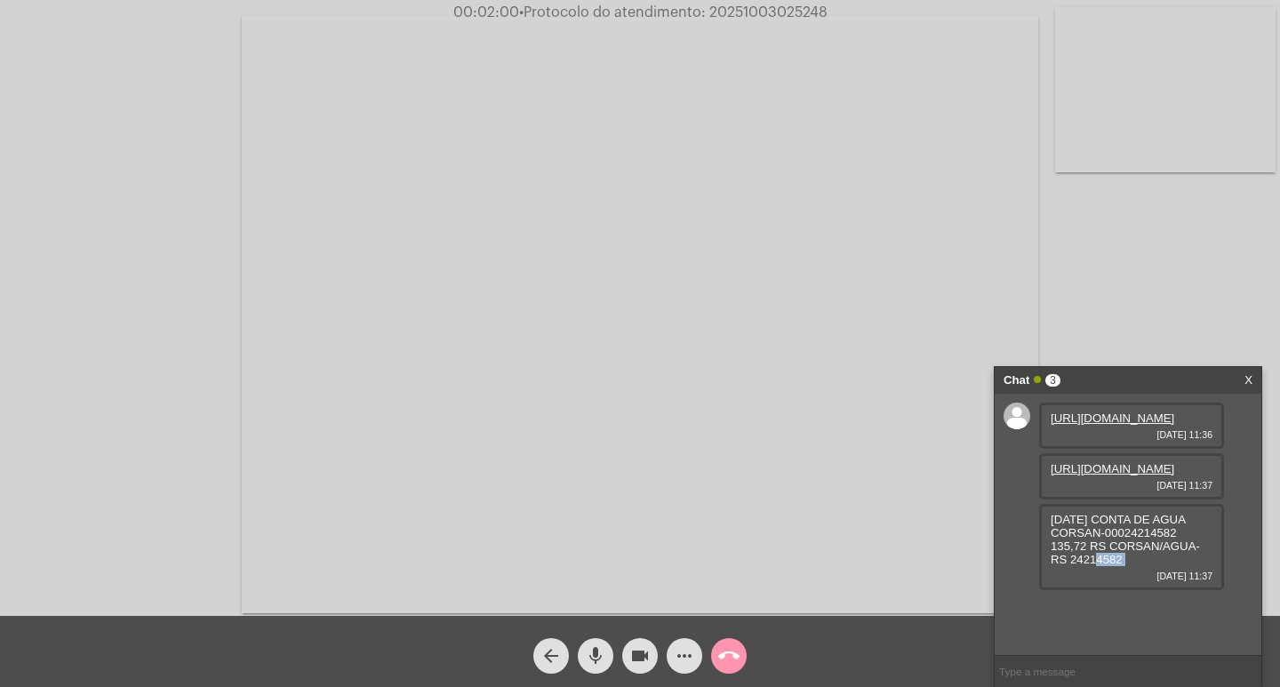
click at [1122, 590] on div "29/09/2025 CONTA DE AGUA CORSAN-00024214582 135,72 RS CORSAN/AGUA-RS 24214582 0…" at bounding box center [1131, 547] width 185 height 86
copy span "24214582"
click at [684, 655] on mat-icon "more_horiz" at bounding box center [684, 655] width 21 height 21
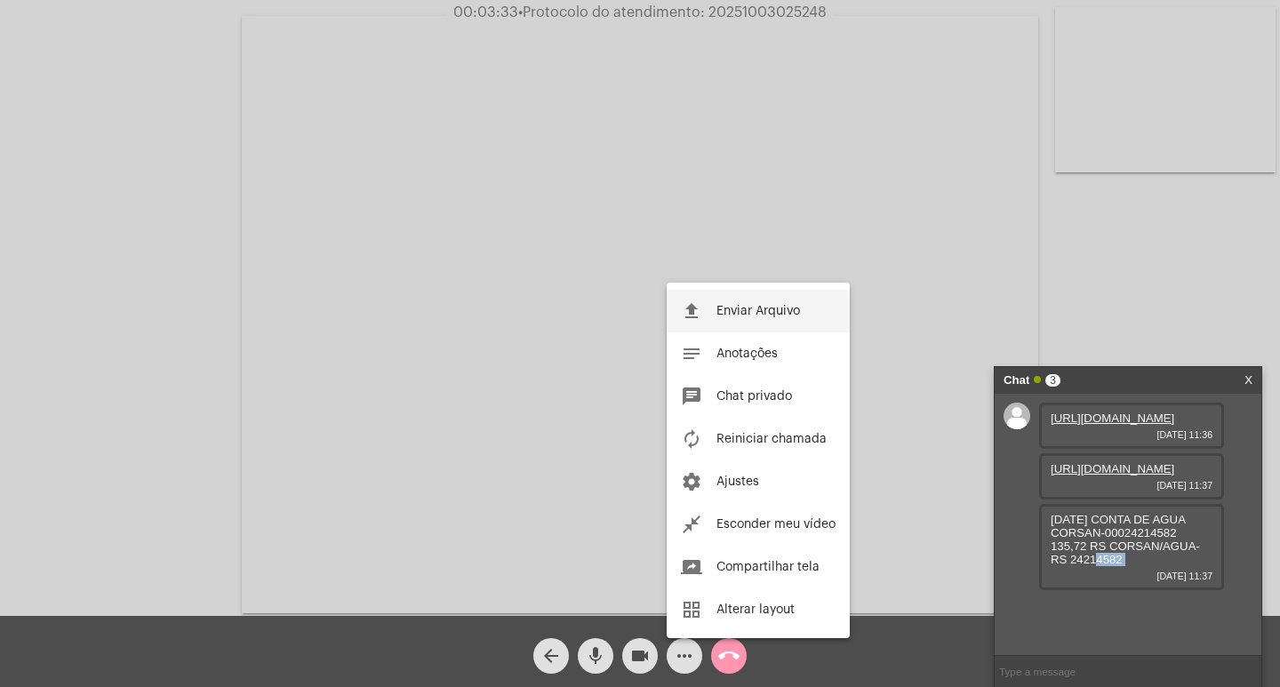
click at [696, 305] on mat-icon "file_upload" at bounding box center [691, 310] width 21 height 21
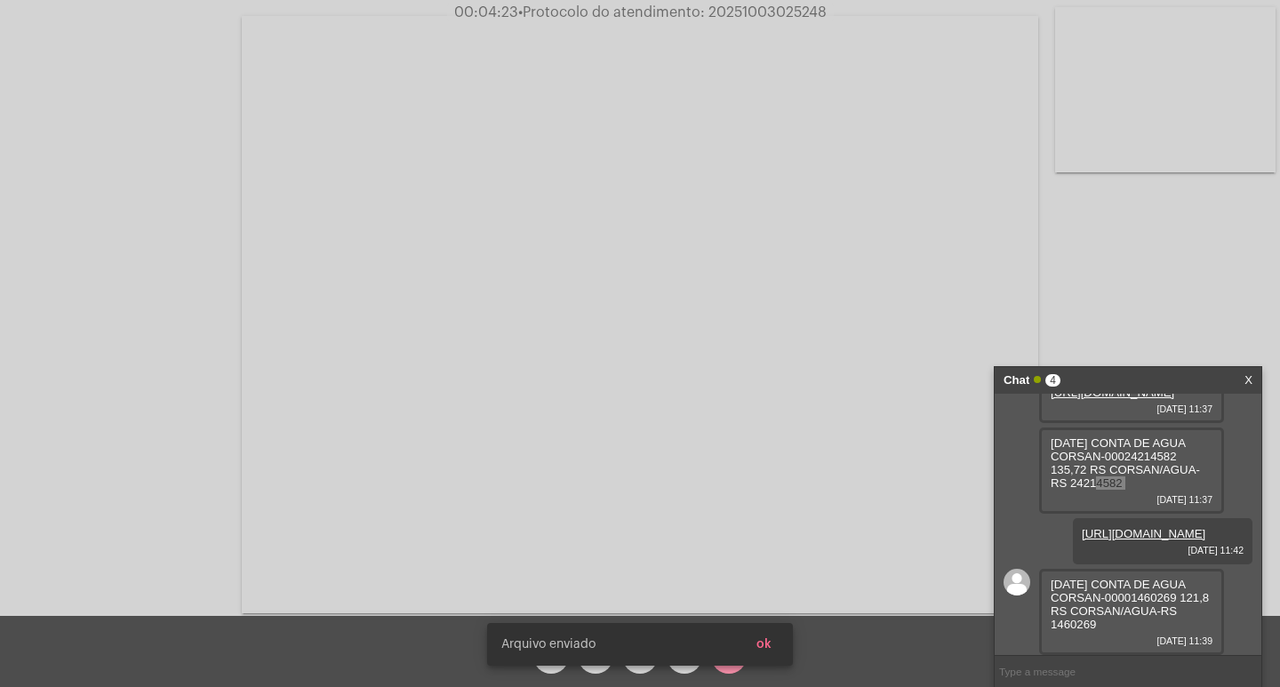
scroll to position [196, 0]
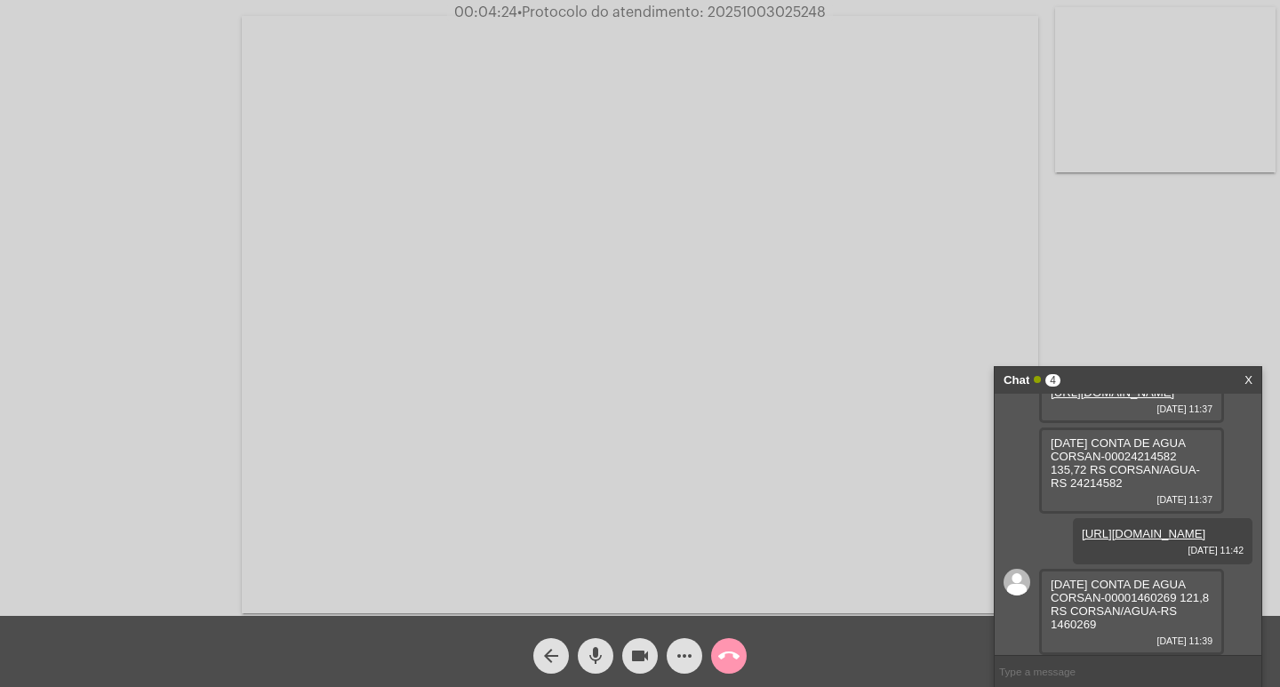
click at [745, 16] on span "• Protocolo do atendimento: 20251003025248" at bounding box center [671, 12] width 308 height 14
copy span "20251003025248"
click at [1074, 626] on span "30/09/2025 CONTA DE AGUA CORSAN-00001460269 121,8 RS CORSAN/AGUA-RS 1460269" at bounding box center [1130, 604] width 158 height 53
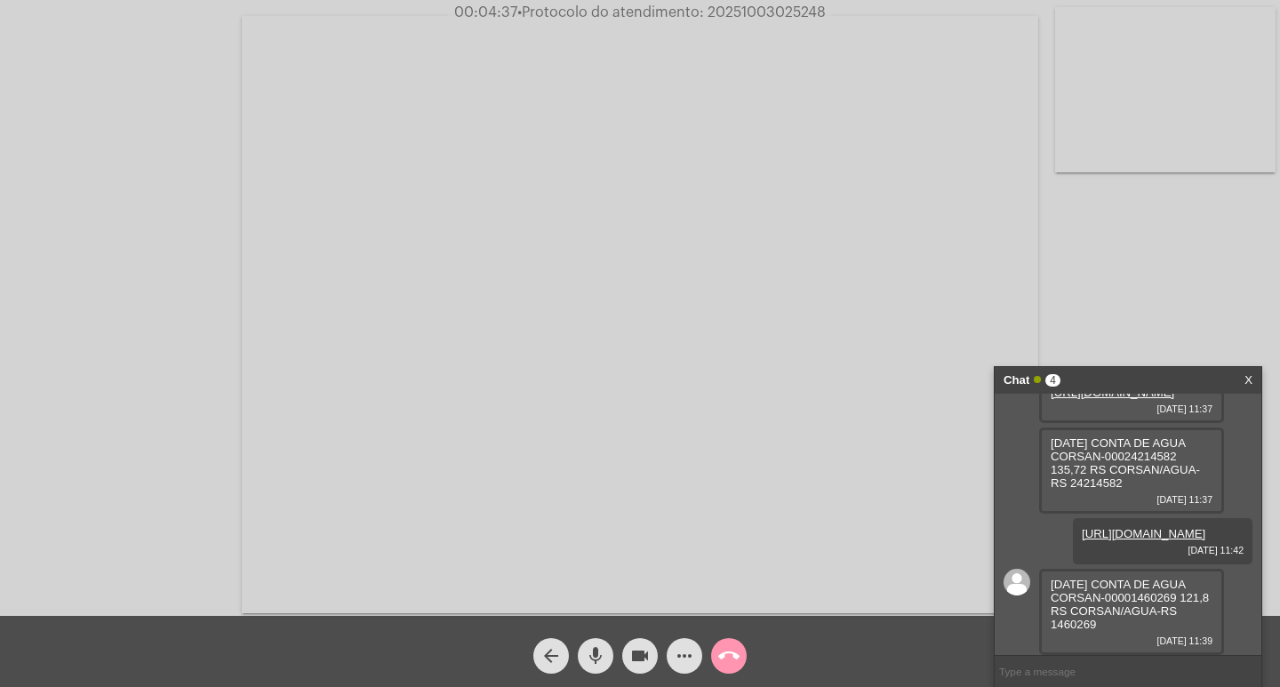
copy span "1460269"
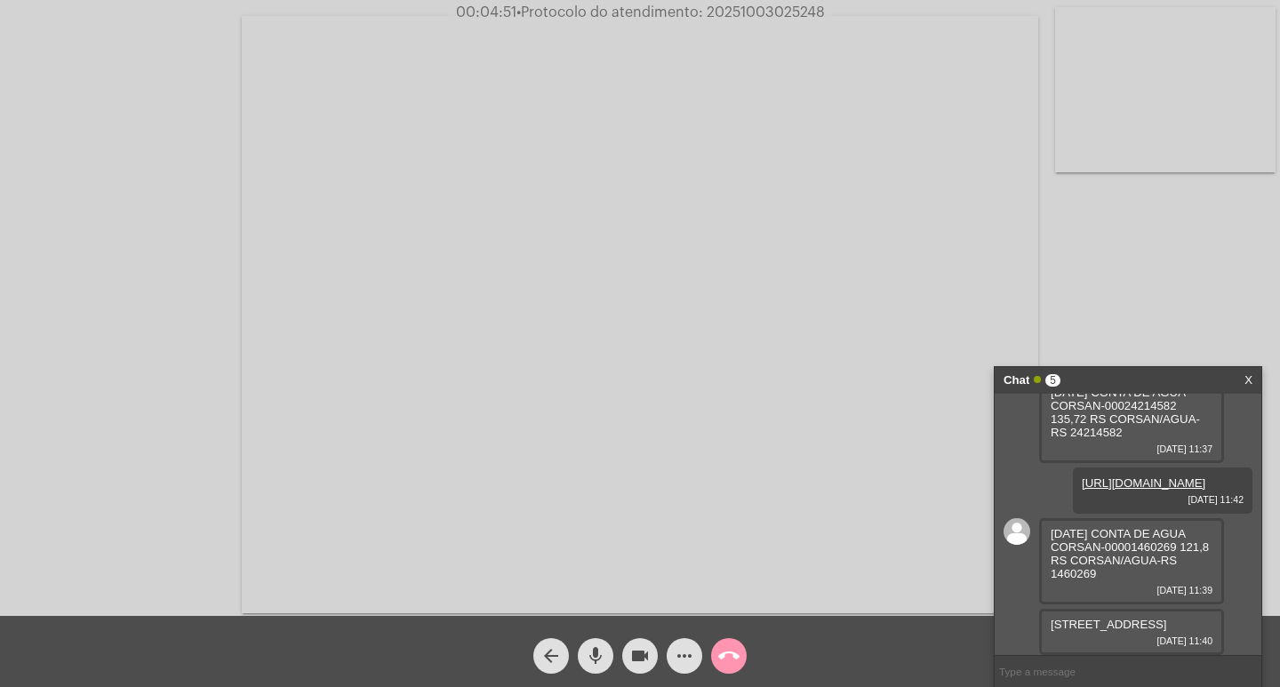
scroll to position [247, 0]
click at [670, 656] on button "more_horiz" at bounding box center [685, 656] width 36 height 36
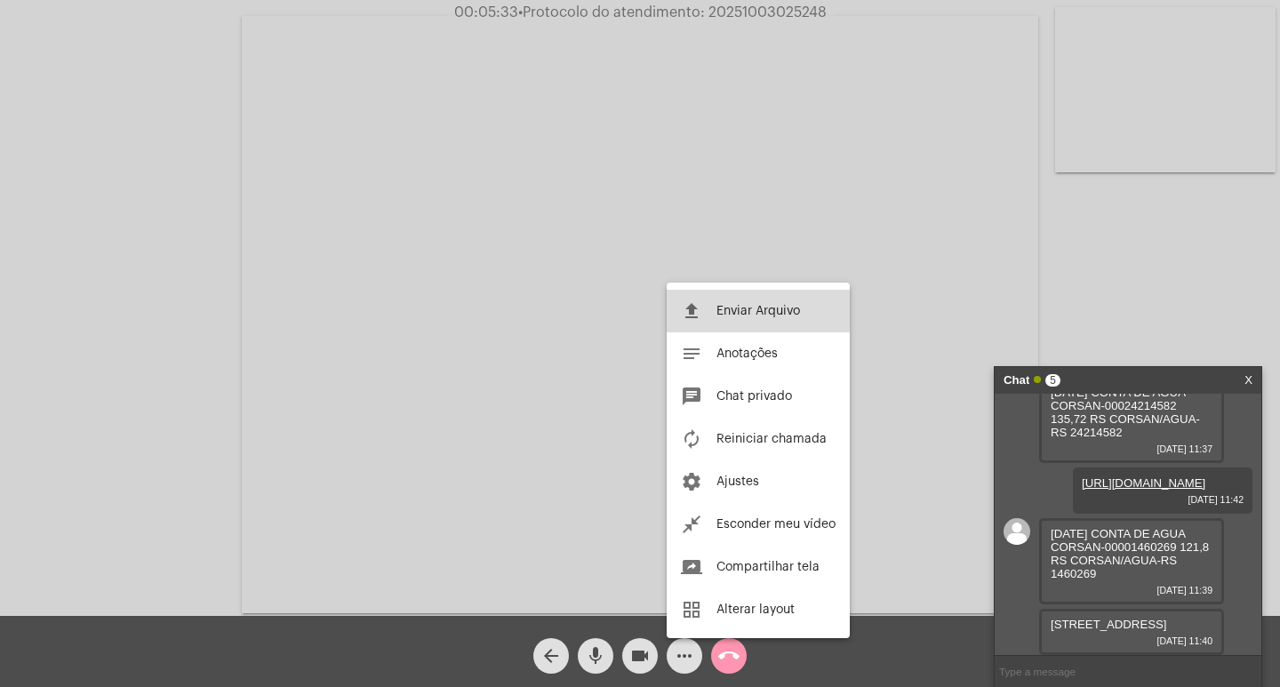
click at [709, 310] on button "file_upload Enviar Arquivo" at bounding box center [758, 311] width 183 height 43
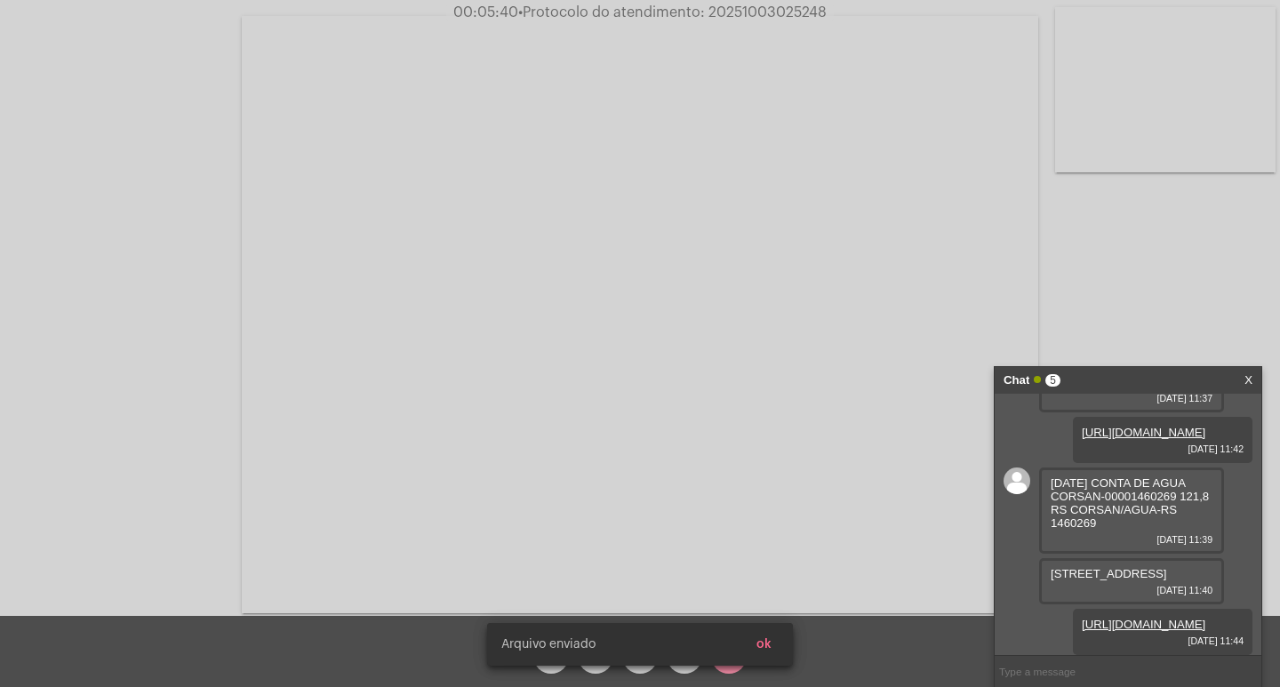
scroll to position [338, 0]
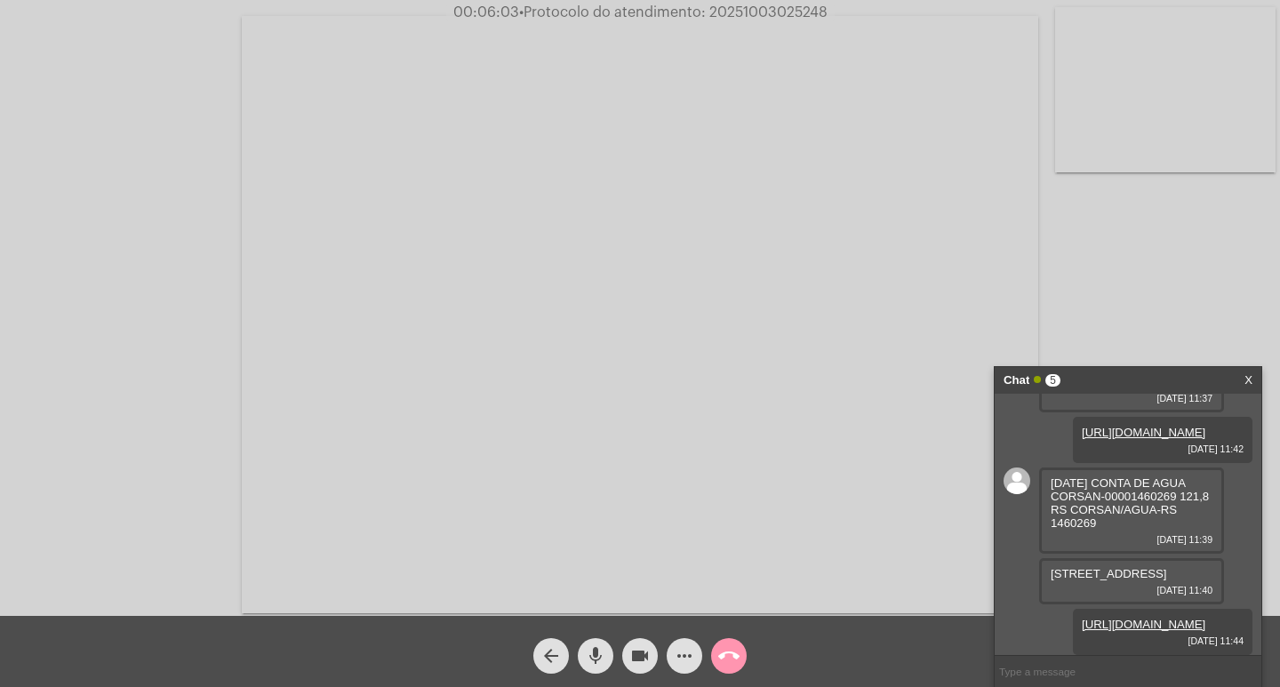
click at [780, 8] on span "• Protocolo do atendimento: 20251003025248" at bounding box center [673, 12] width 308 height 14
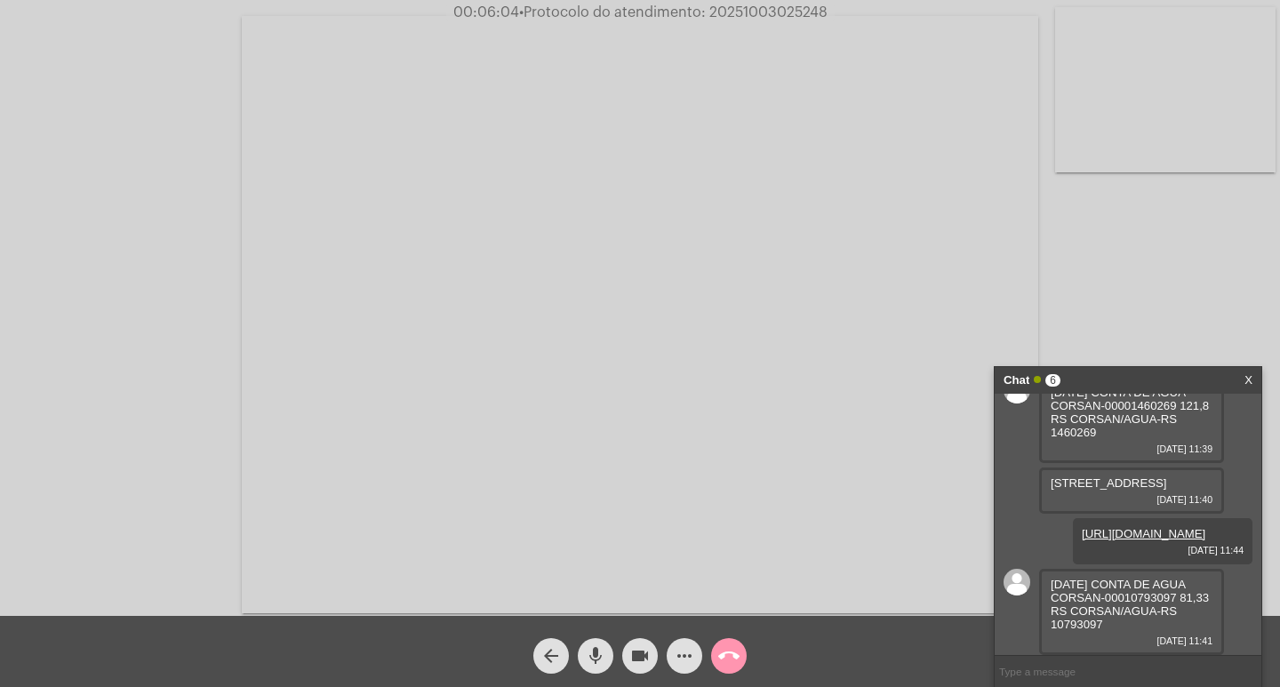
copy span "20251003025248"
click at [1090, 622] on span "30/09/2025 CONTA DE AGUA CORSAN-00010793097 81,33 RS CORSAN/AGUA-RS 10793097" at bounding box center [1130, 604] width 158 height 53
copy span "10793097"
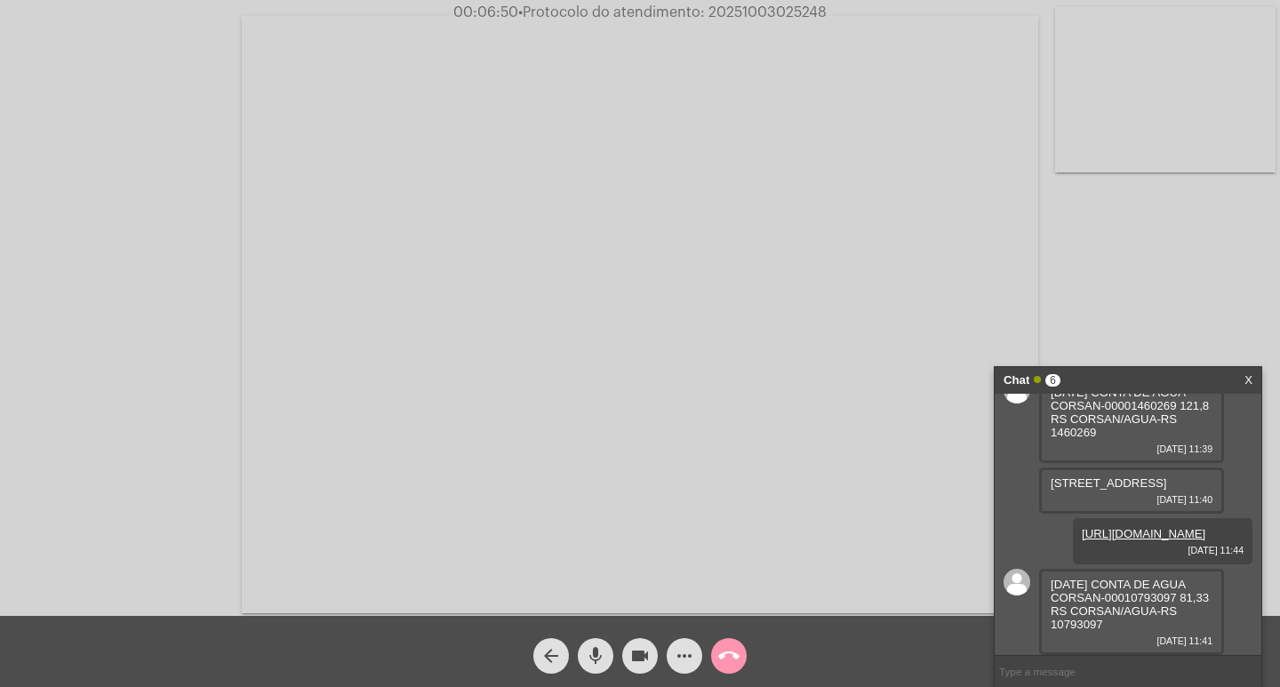
scroll to position [479, 0]
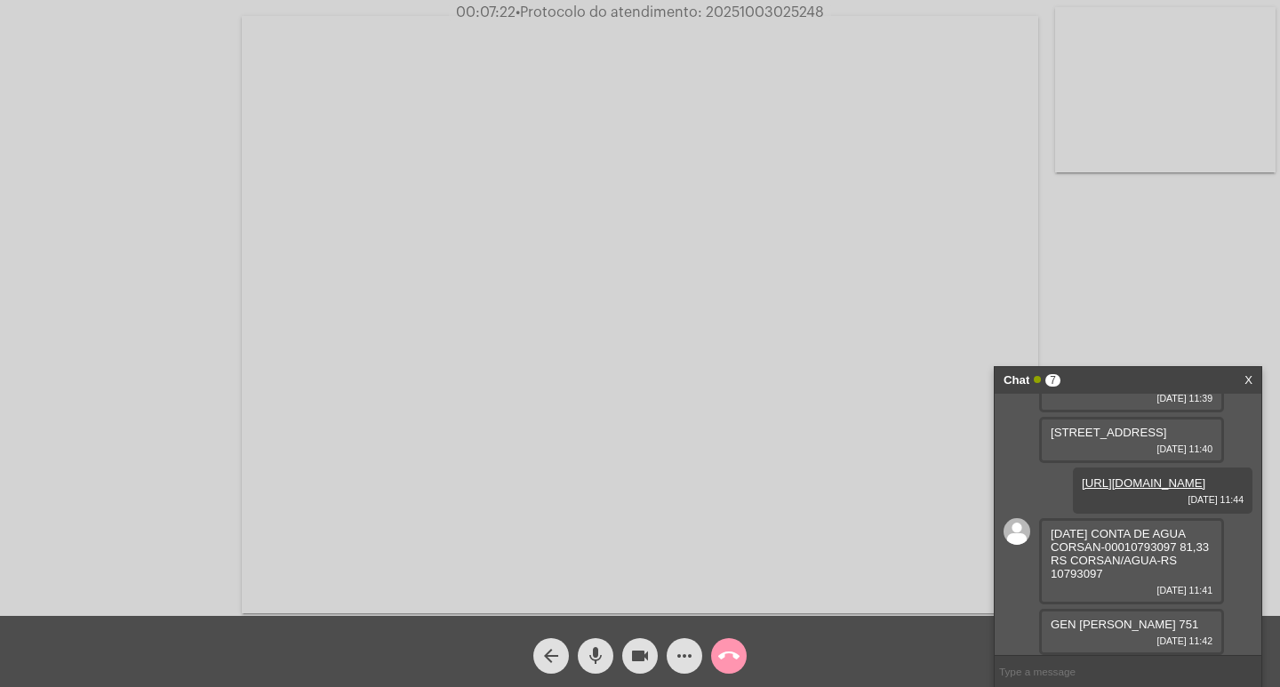
click at [684, 668] on span "more_horiz" at bounding box center [684, 656] width 21 height 36
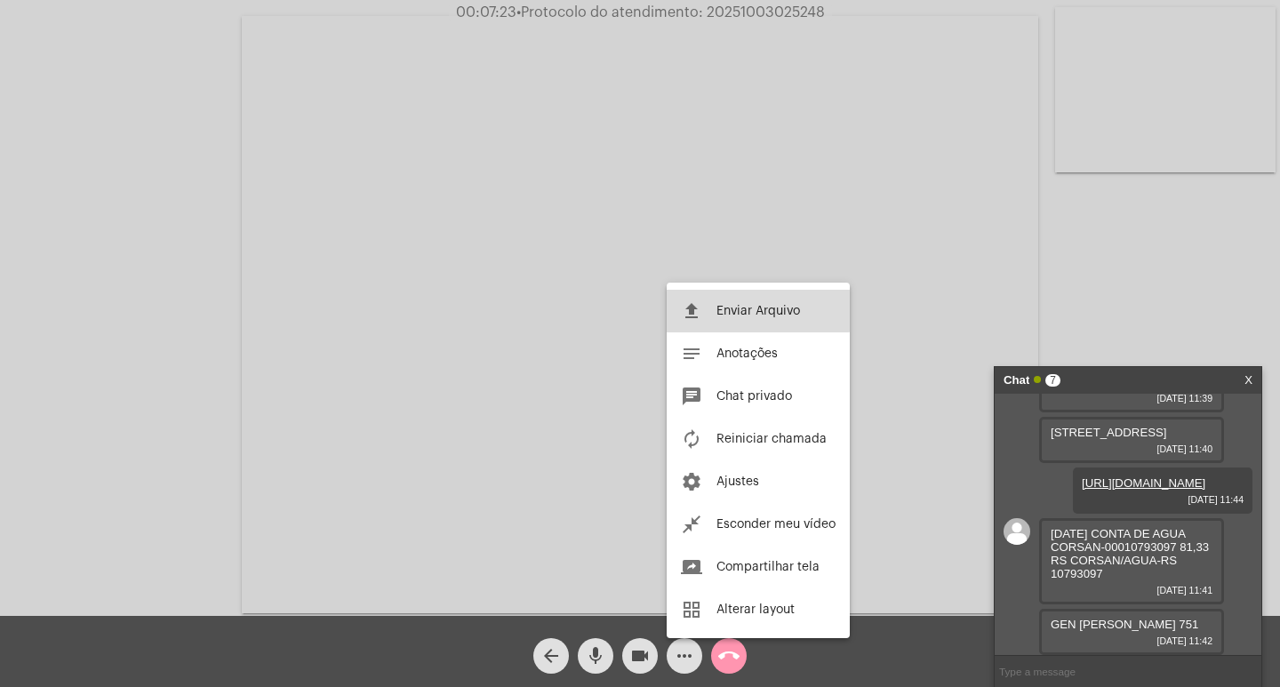
click at [722, 301] on button "file_upload Enviar Arquivo" at bounding box center [758, 311] width 183 height 43
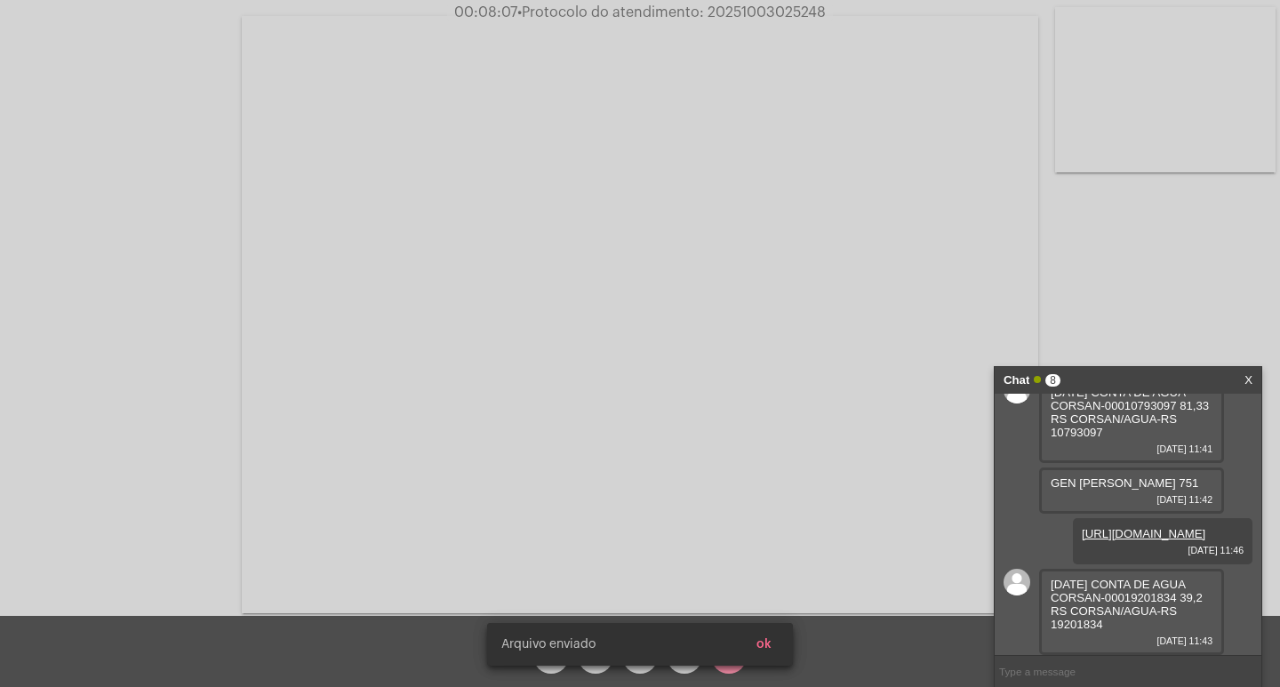
scroll to position [570, 0]
click at [735, 8] on span "• Protocolo do atendimento: 20251003025248" at bounding box center [673, 12] width 308 height 14
copy span "20251003025248"
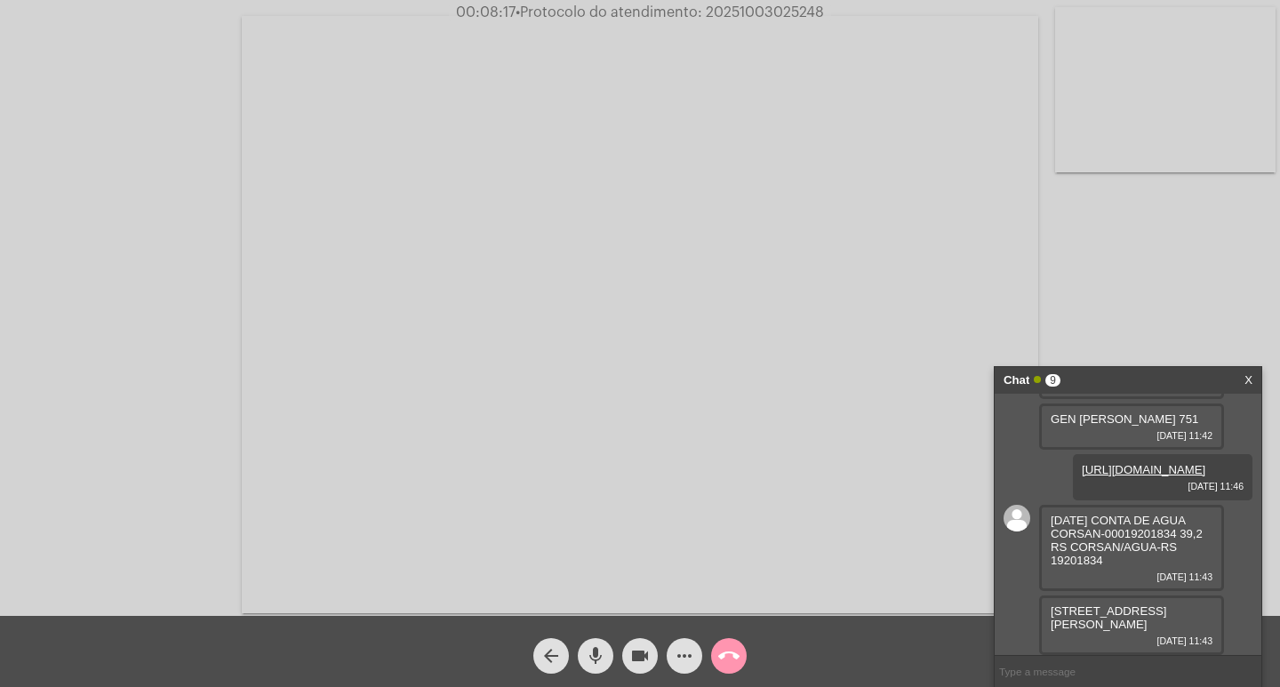
scroll to position [711, 0]
click at [1071, 567] on span "30/09/2025 CONTA DE AGUA CORSAN-00019201834 39,2 RS CORSAN/AGUA-RS 19201834" at bounding box center [1127, 540] width 152 height 53
copy span "19201834"
click at [646, 657] on mat-icon "videocam" at bounding box center [639, 655] width 21 height 21
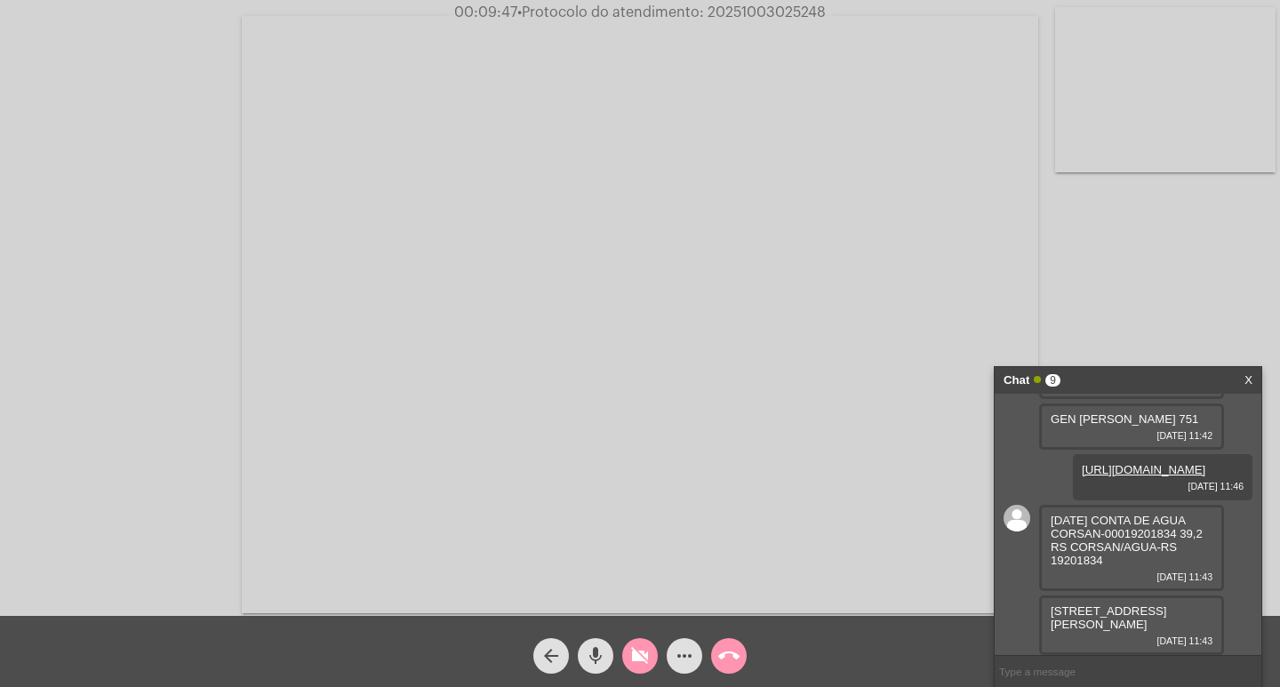
click at [668, 643] on div "more_horiz" at bounding box center [684, 651] width 44 height 44
click at [692, 646] on mat-icon "more_horiz" at bounding box center [684, 655] width 21 height 21
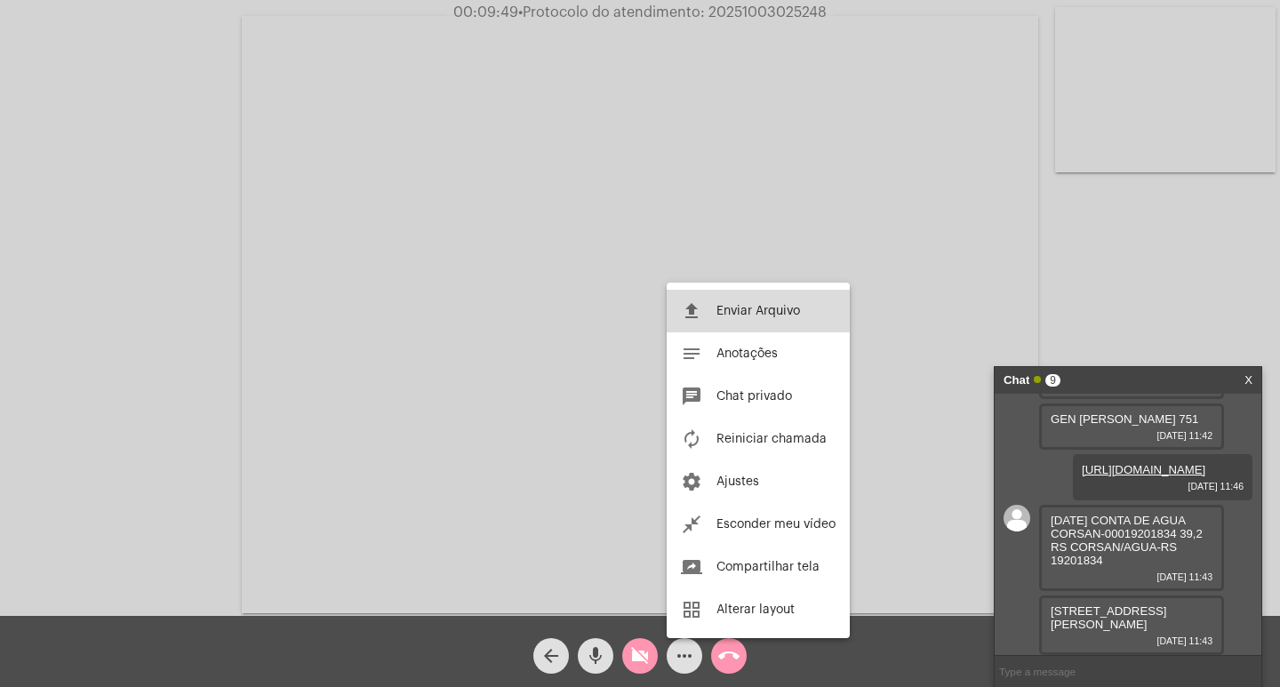
click at [758, 317] on button "file_upload Enviar Arquivo" at bounding box center [758, 311] width 183 height 43
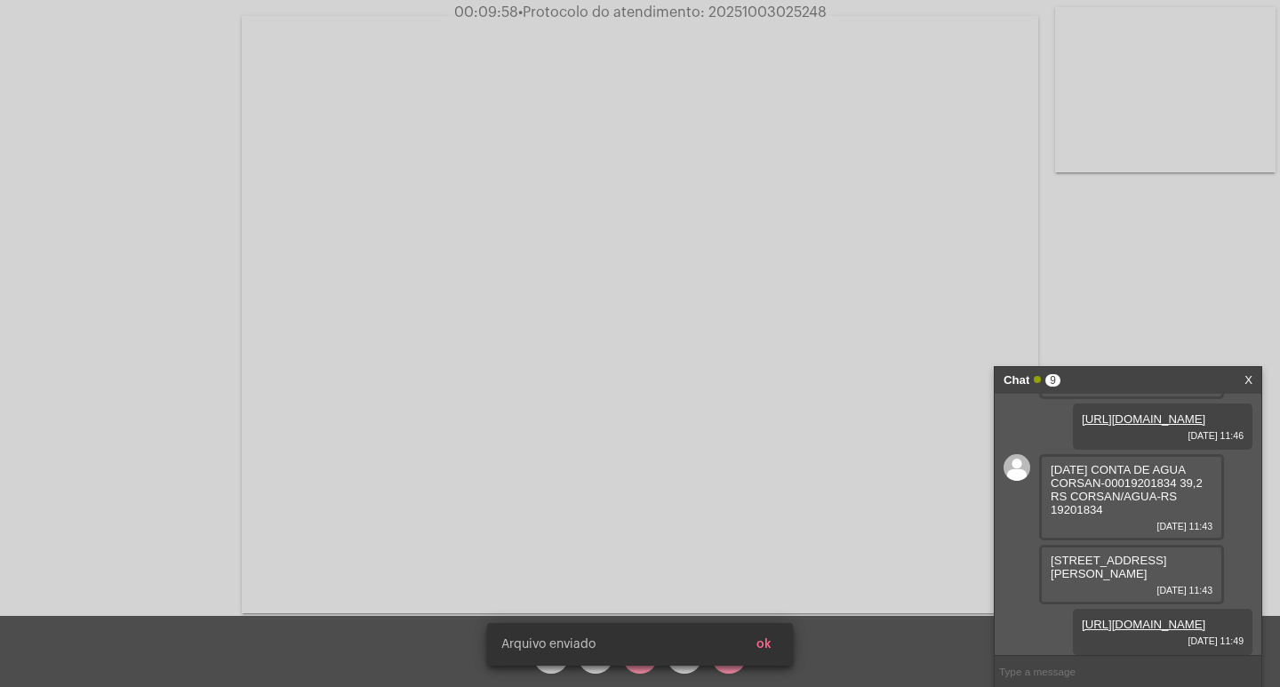
scroll to position [802, 0]
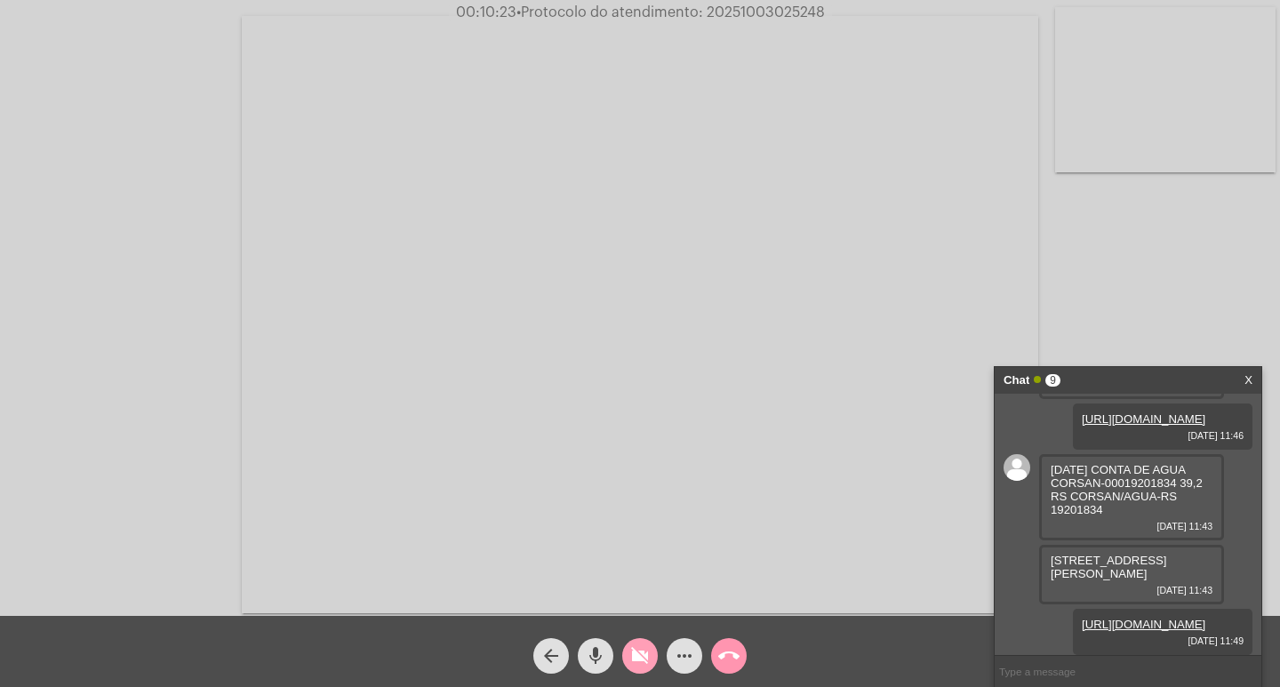
click at [636, 646] on mat-icon "videocam_off" at bounding box center [639, 655] width 21 height 21
click at [768, 12] on span "• Protocolo do atendimento: 20251003025248" at bounding box center [670, 12] width 308 height 14
copy span "20251003025248"
click at [1088, 679] on input "text" at bounding box center [1128, 671] width 267 height 31
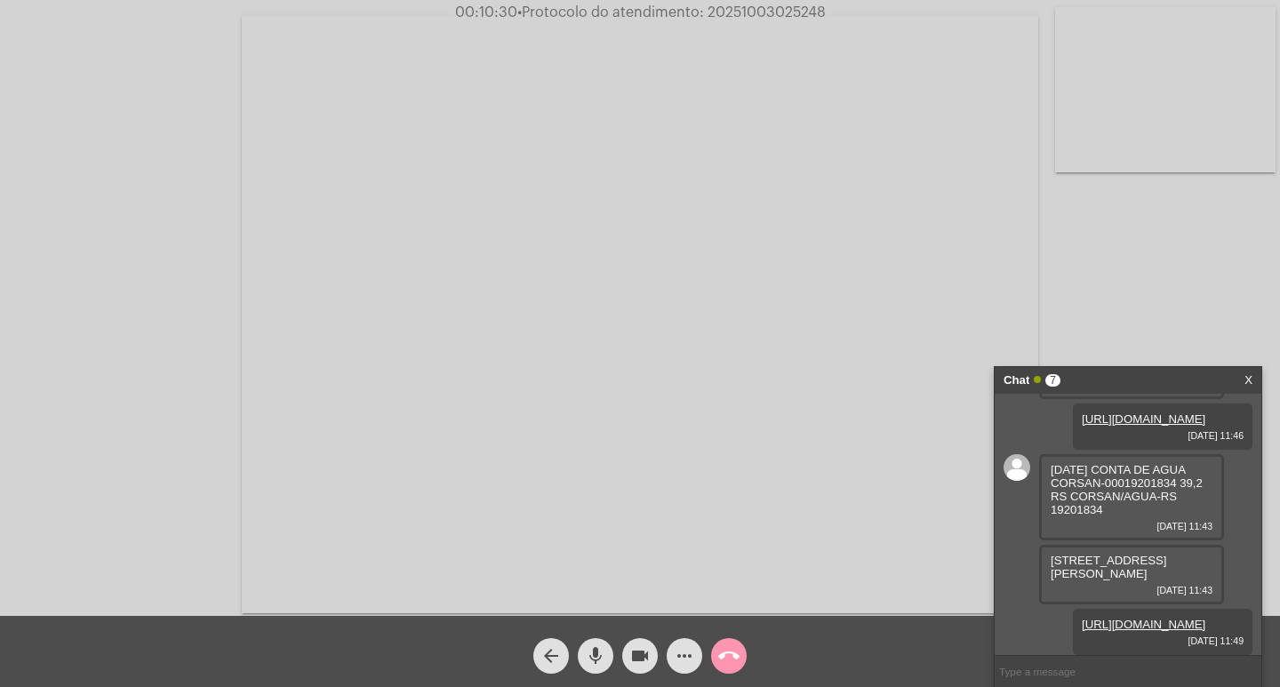
paste input "20251003025248"
type input "20251003025248"
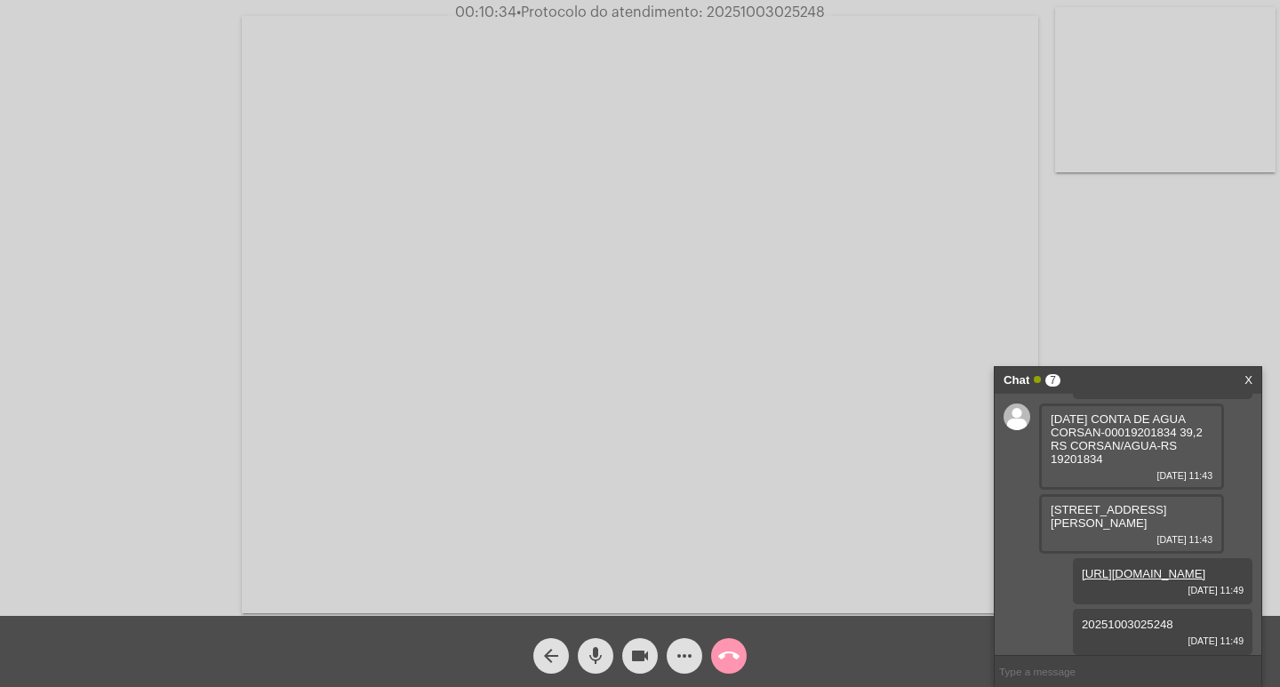
scroll to position [853, 0]
click at [1114, 389] on div "Chat 7" at bounding box center [1110, 380] width 212 height 27
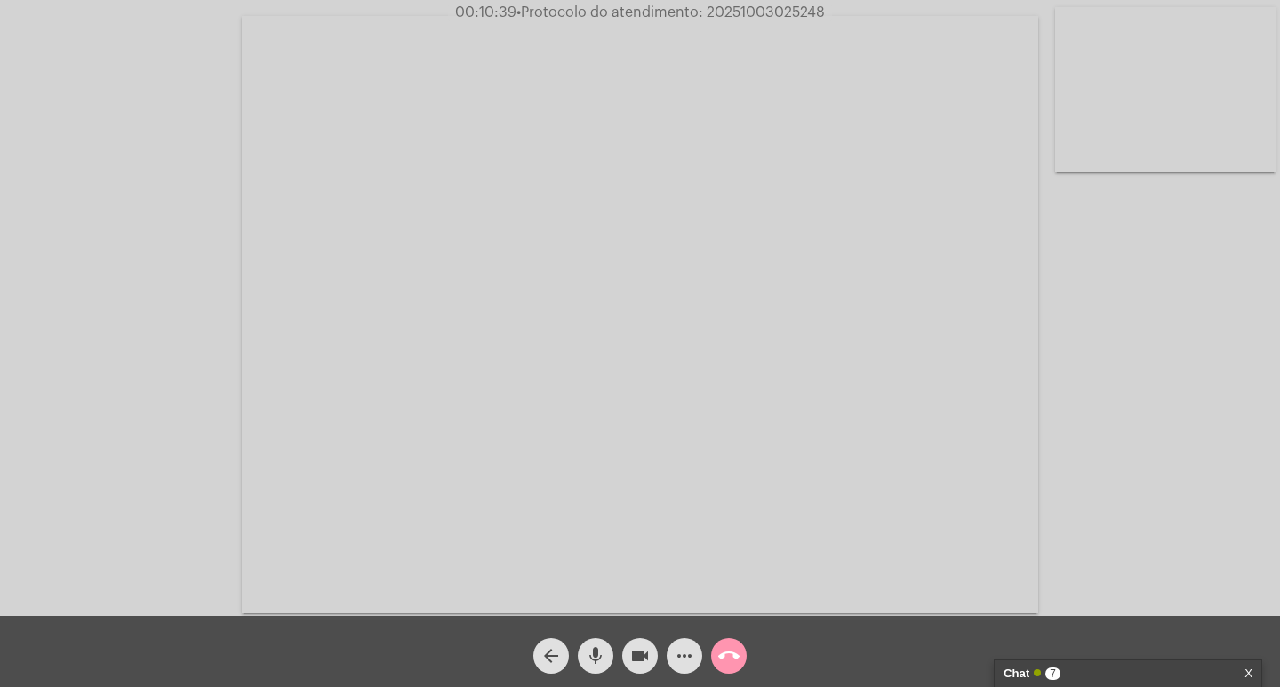
click at [641, 651] on mat-icon "videocam" at bounding box center [639, 655] width 21 height 21
drag, startPoint x: 601, startPoint y: 648, endPoint x: 694, endPoint y: 650, distance: 93.4
click at [598, 648] on mat-icon "mic" at bounding box center [595, 655] width 21 height 21
click at [722, 647] on mat-icon "call_end" at bounding box center [728, 655] width 21 height 21
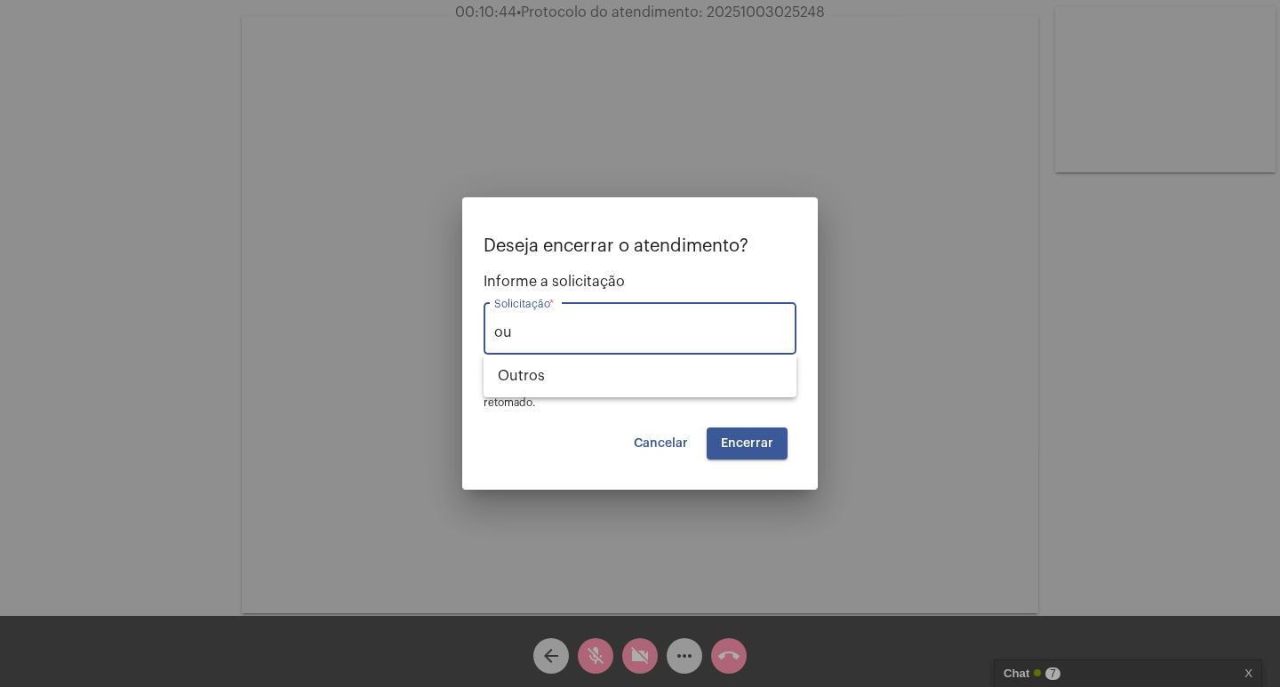
type input "o"
click at [683, 372] on span "Solicitar 2a via da Fatura (Correio/US/Email)" at bounding box center [640, 376] width 284 height 43
type input "Solicitar 2a via da Fatura (Correio/US/Email)"
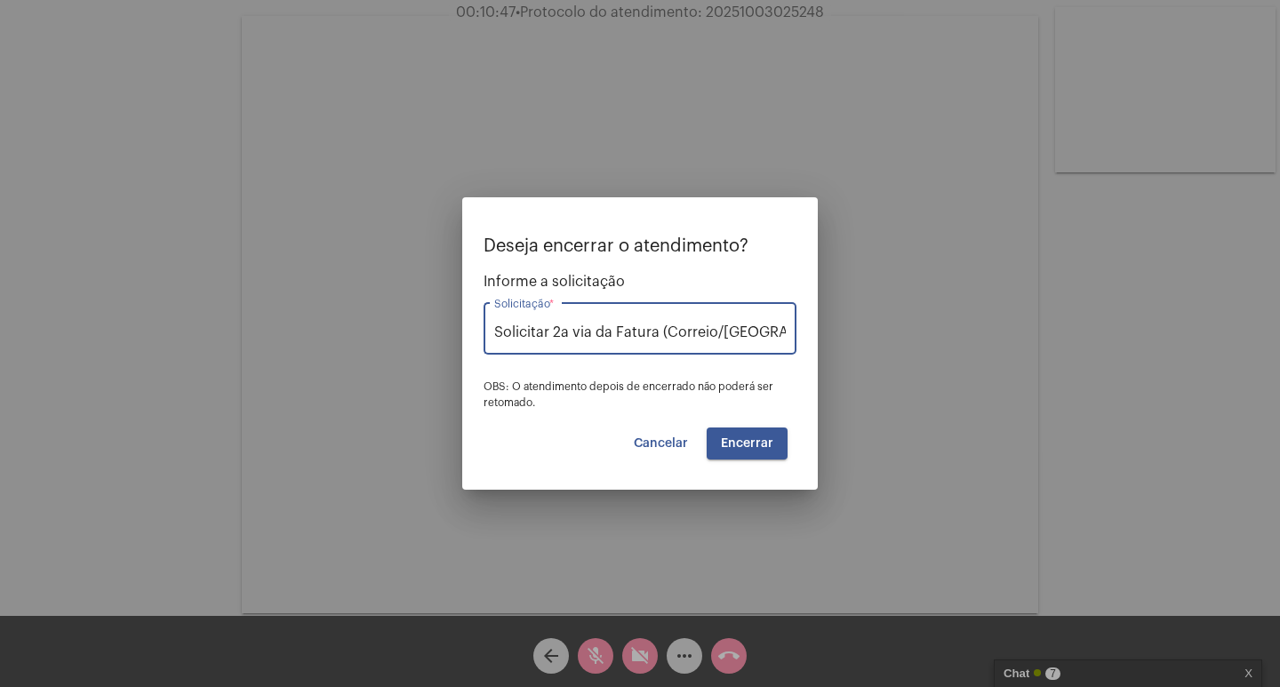
click at [735, 444] on span "Encerrar" at bounding box center [747, 443] width 52 height 12
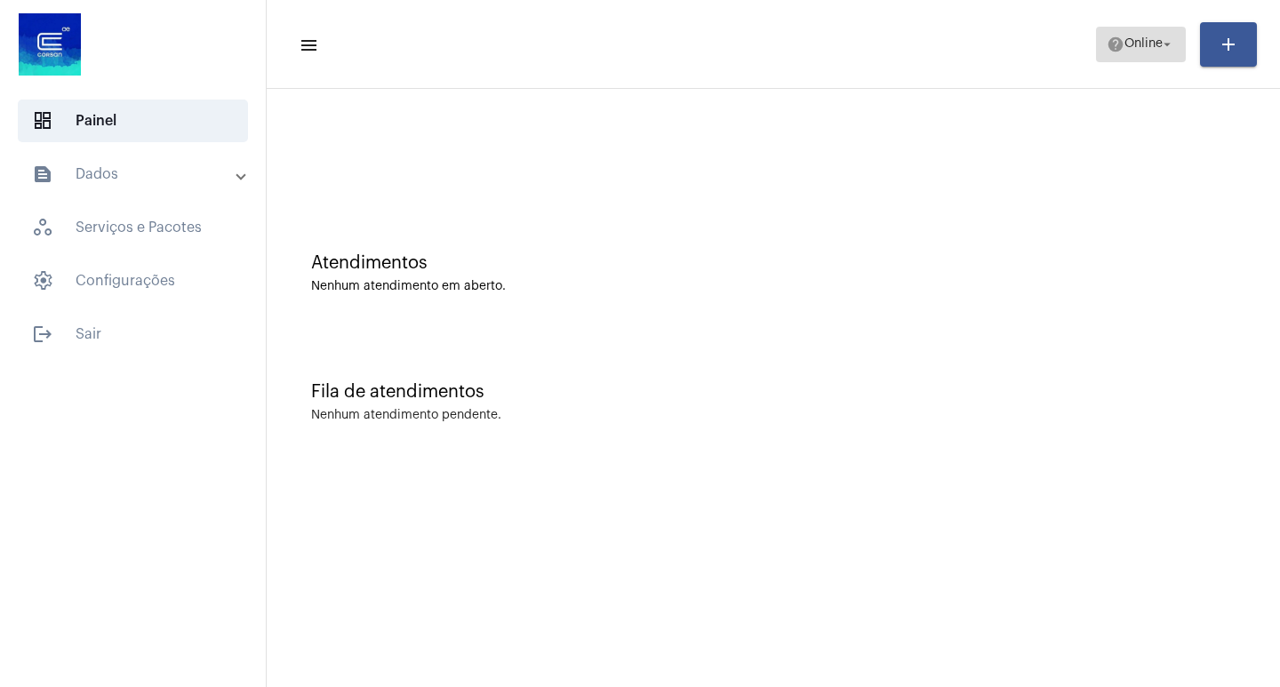
click at [1129, 51] on span "help Online arrow_drop_down" at bounding box center [1141, 44] width 68 height 32
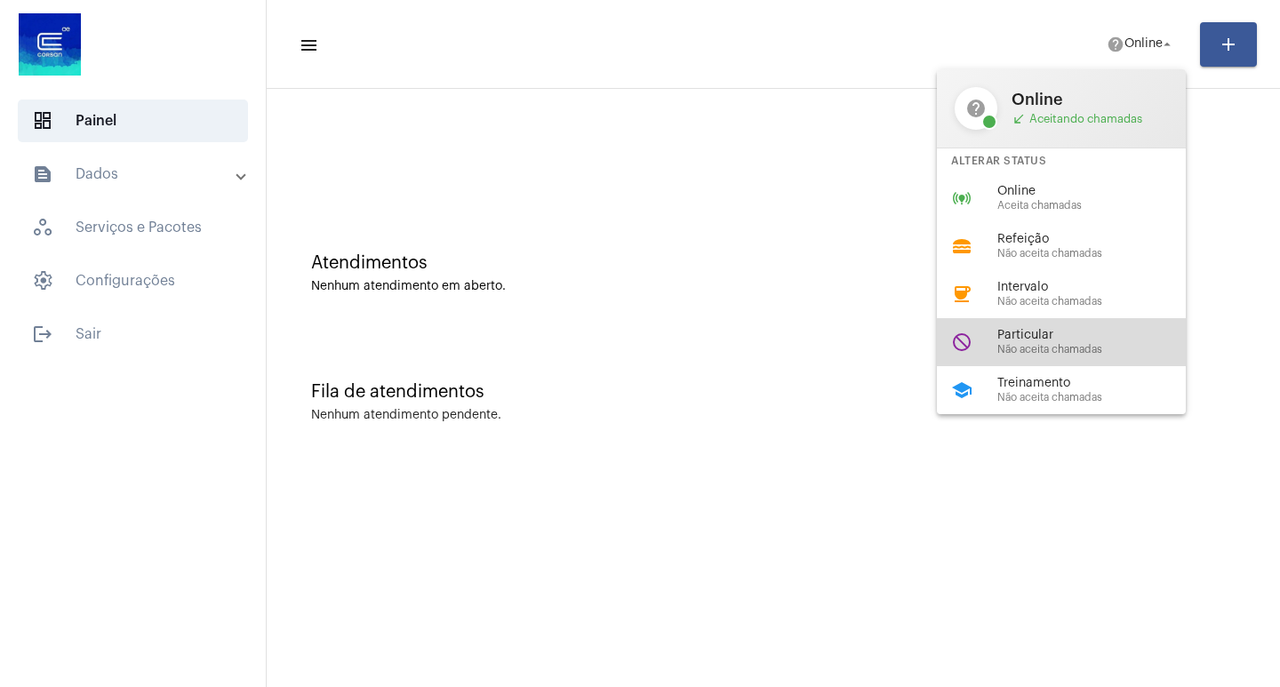
click at [1063, 344] on span "Não aceita chamadas" at bounding box center [1098, 350] width 203 height 12
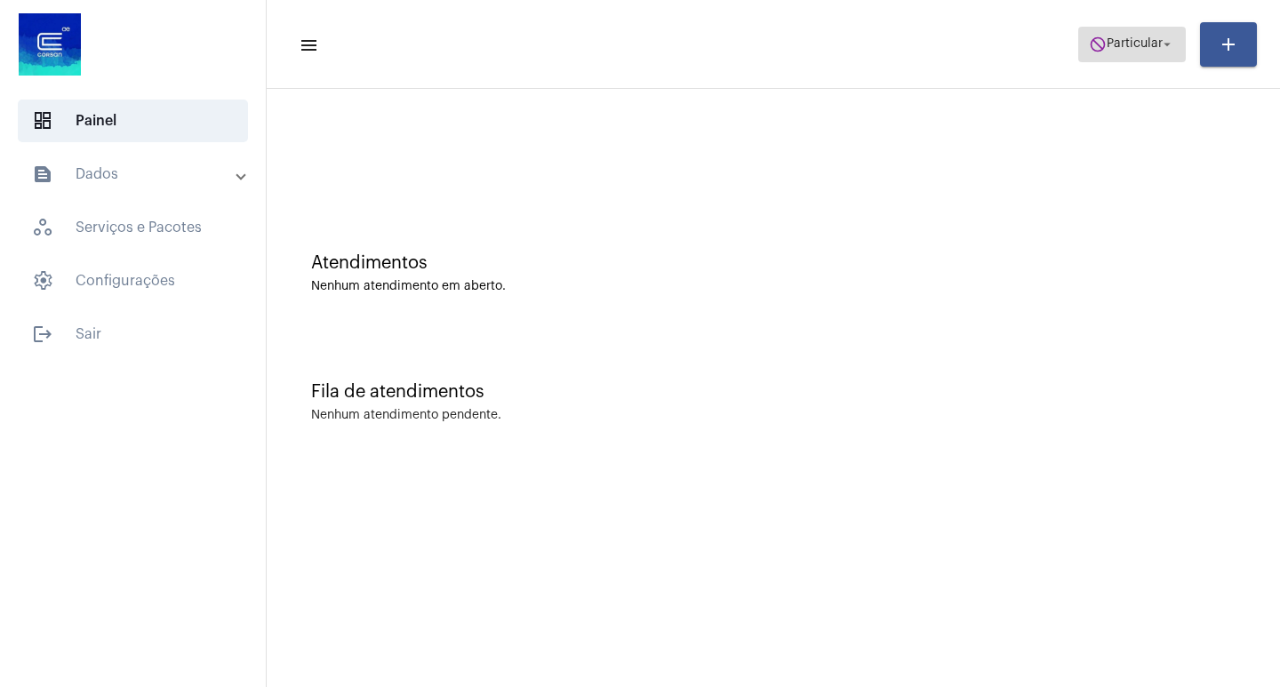
click at [1095, 43] on mat-icon "do_not_disturb" at bounding box center [1098, 45] width 18 height 18
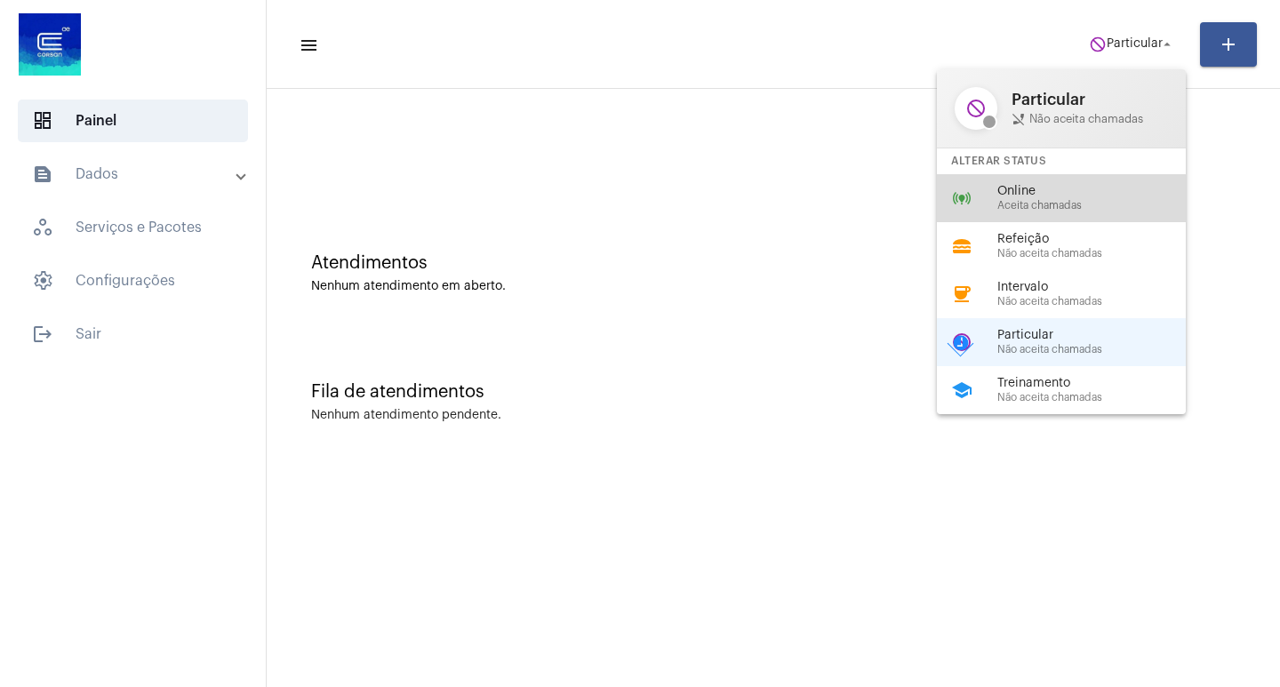
click at [1061, 200] on span "Aceita chamadas" at bounding box center [1098, 206] width 203 height 12
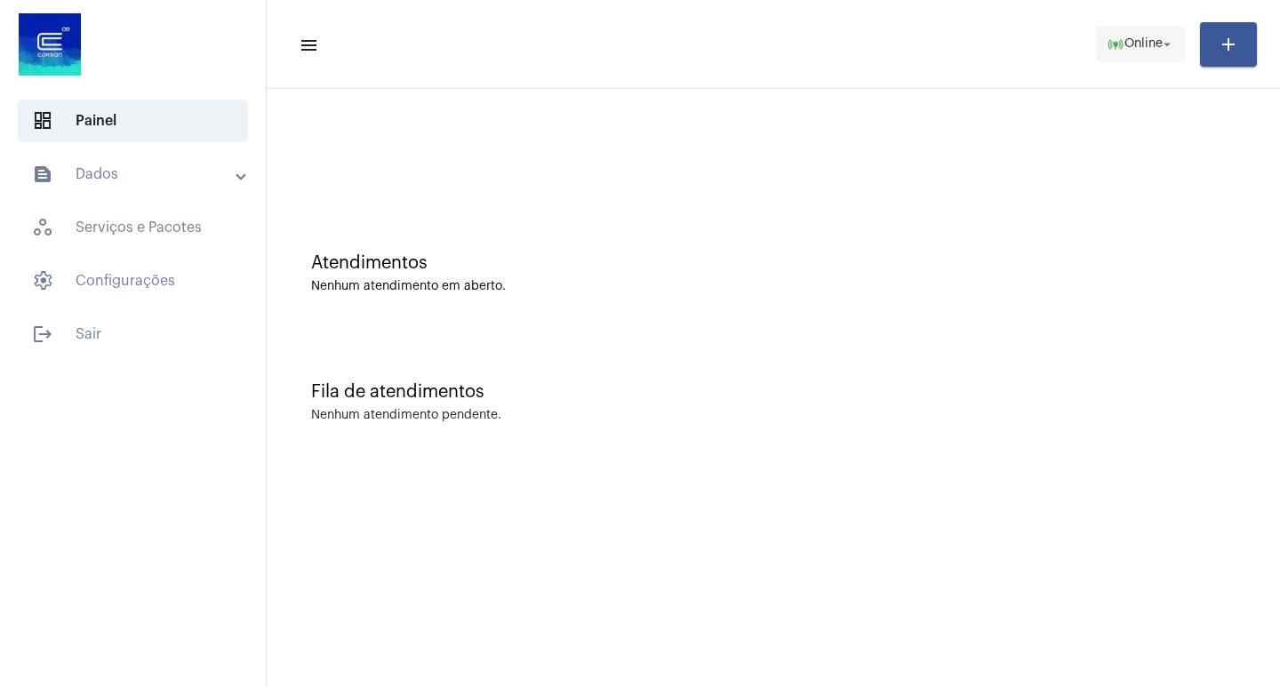
click at [1172, 27] on button "online_prediction Online arrow_drop_down" at bounding box center [1141, 45] width 90 height 36
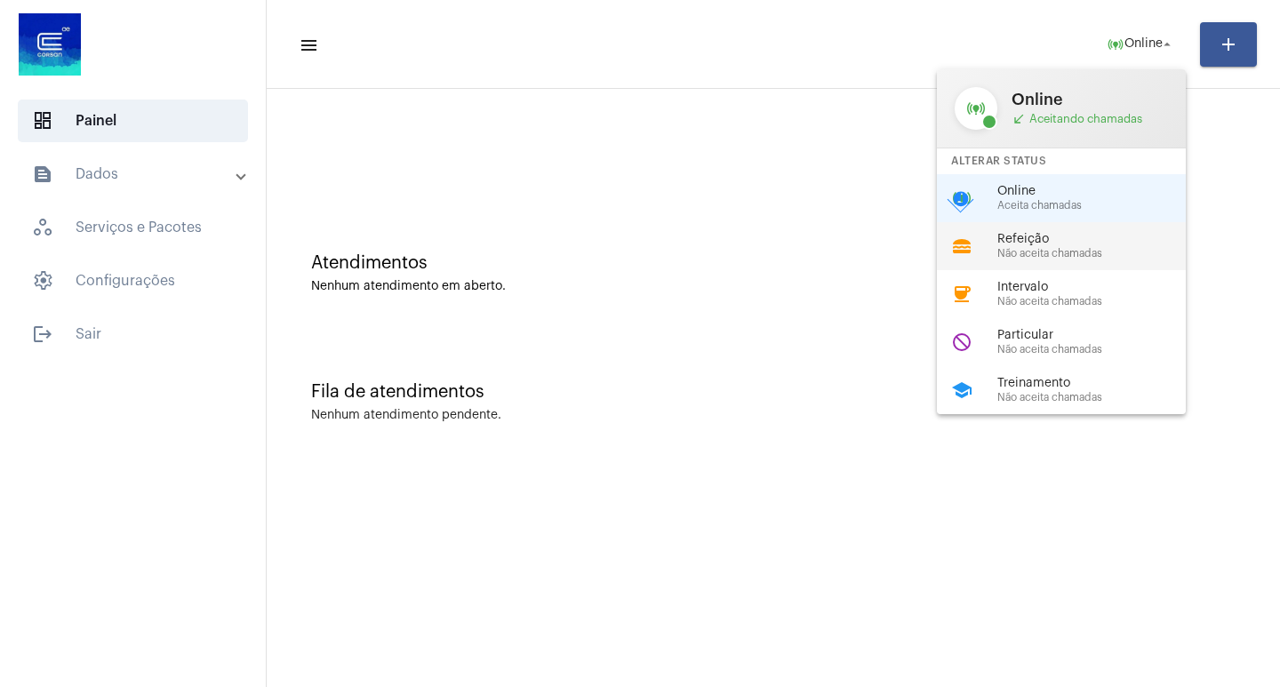
click at [1084, 268] on div "lunch_dining Refeição Não aceita chamadas" at bounding box center [1075, 246] width 277 height 48
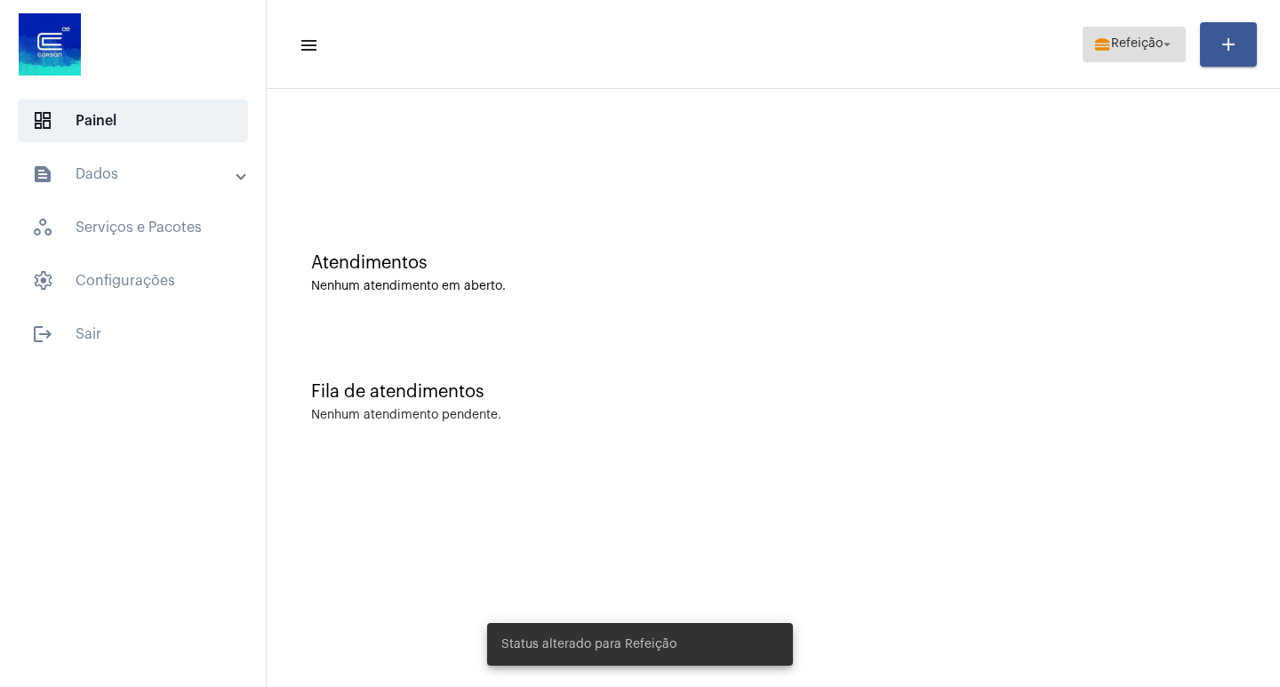
click at [1095, 39] on mat-icon "lunch_dining" at bounding box center [1102, 45] width 18 height 18
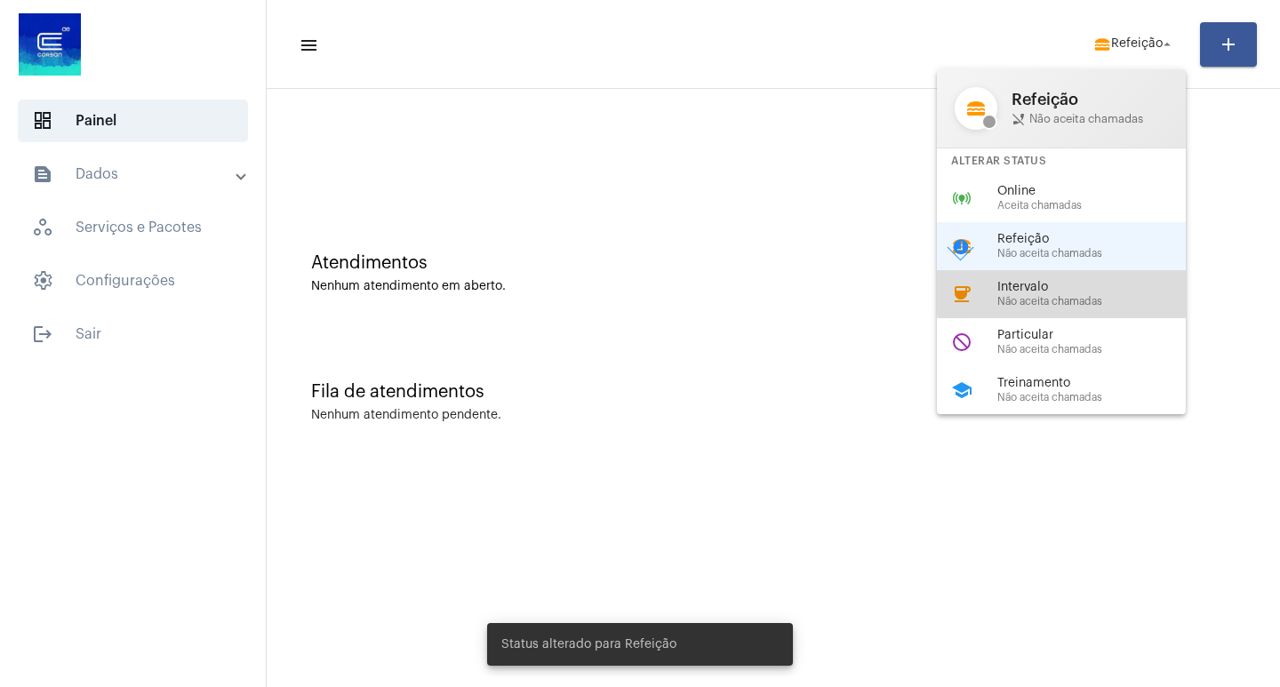
click at [1090, 292] on span "Intervalo" at bounding box center [1098, 287] width 203 height 13
